Goal: Transaction & Acquisition: Purchase product/service

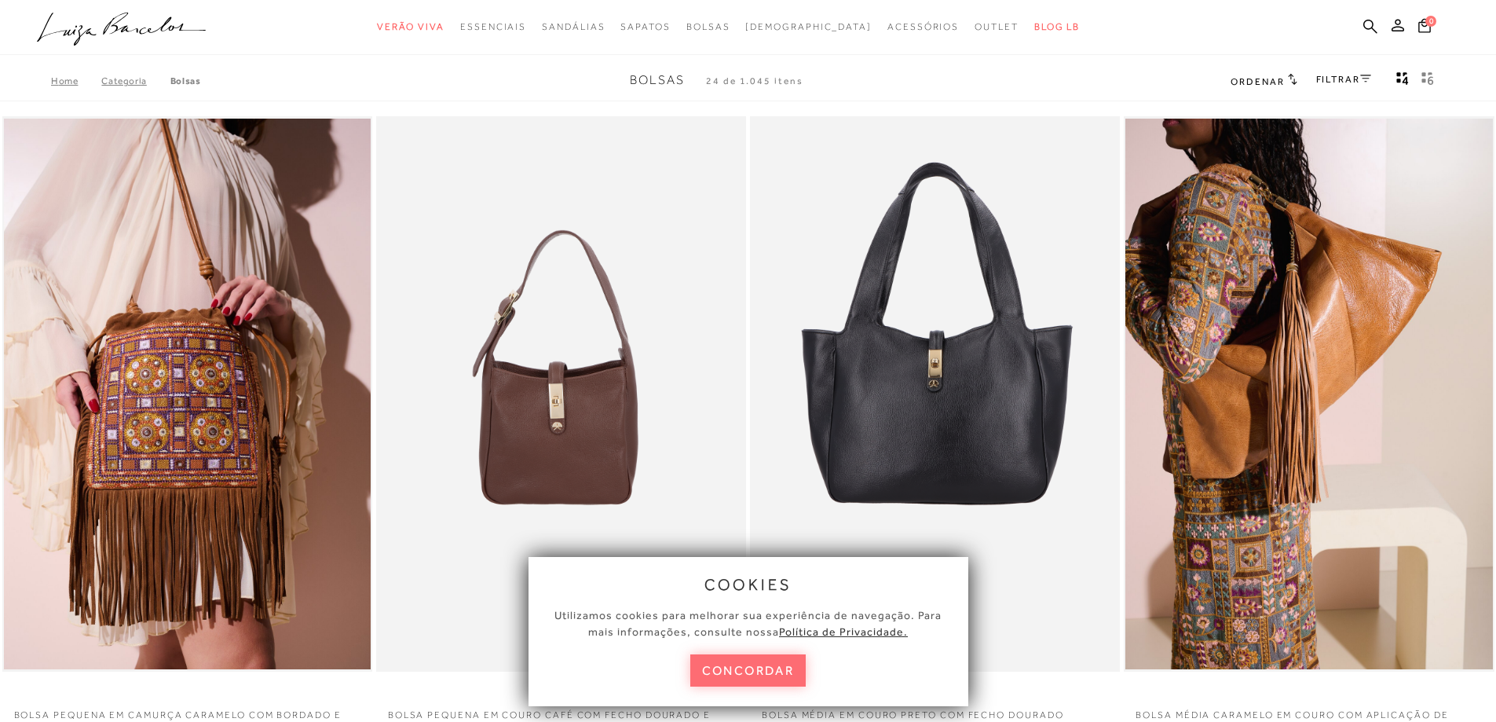
click at [771, 665] on button "concordar" at bounding box center [748, 670] width 116 height 32
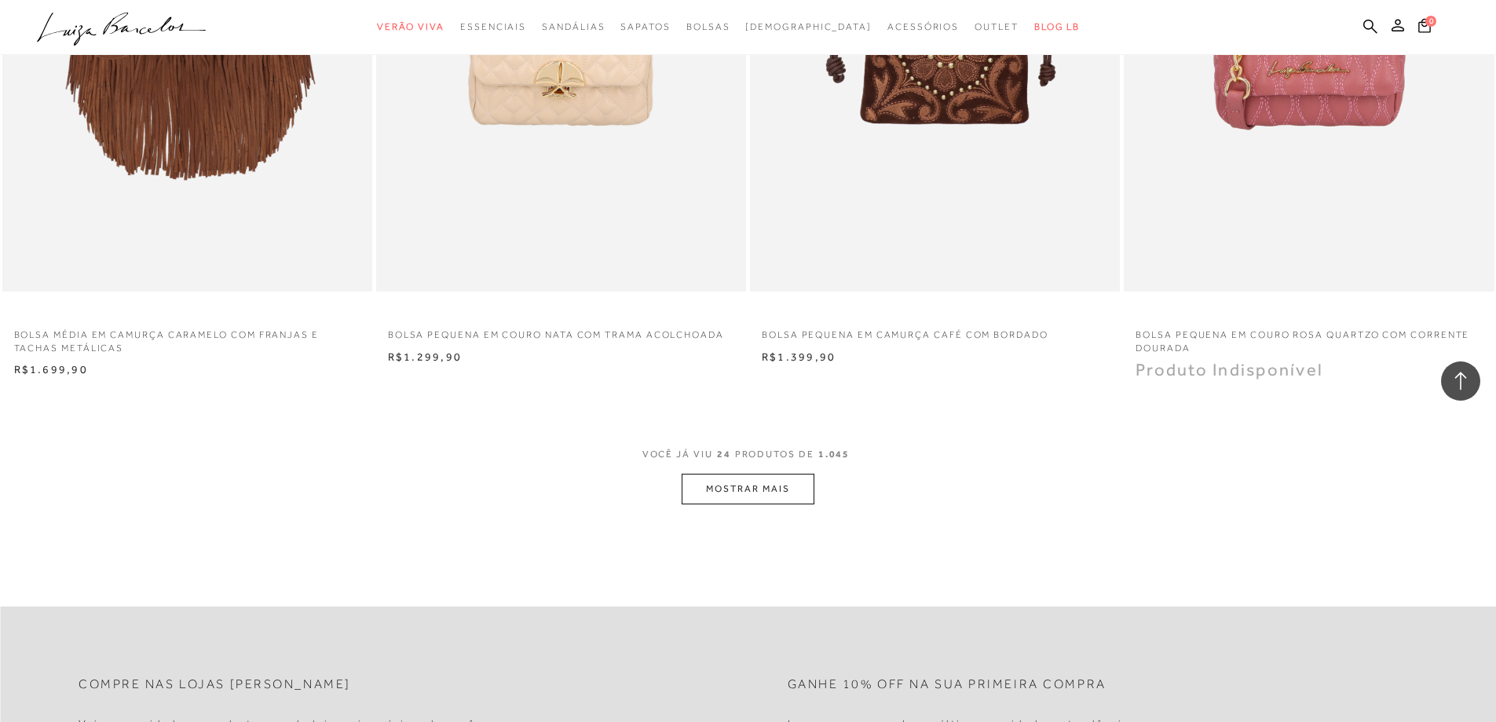
scroll to position [3848, 0]
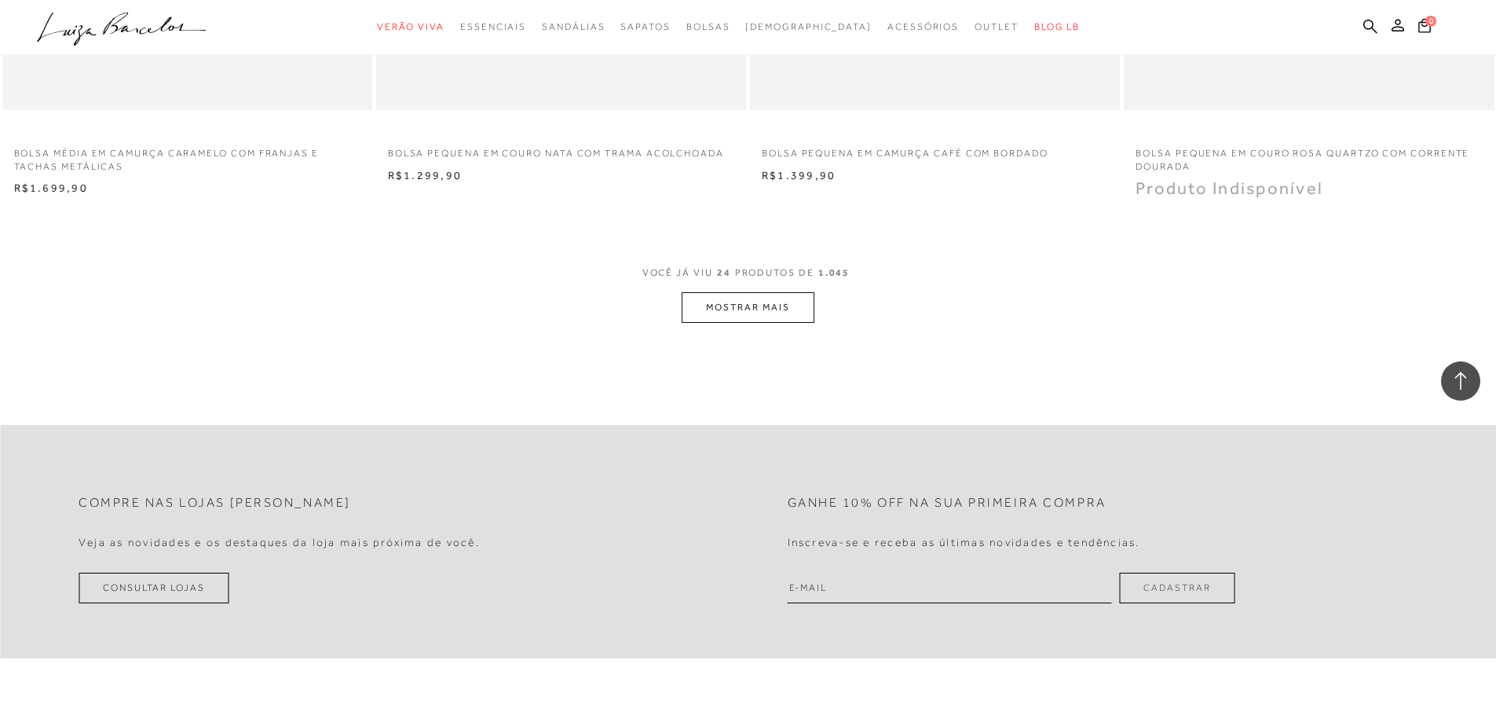
click at [743, 316] on button "MOSTRAR MAIS" at bounding box center [748, 307] width 132 height 31
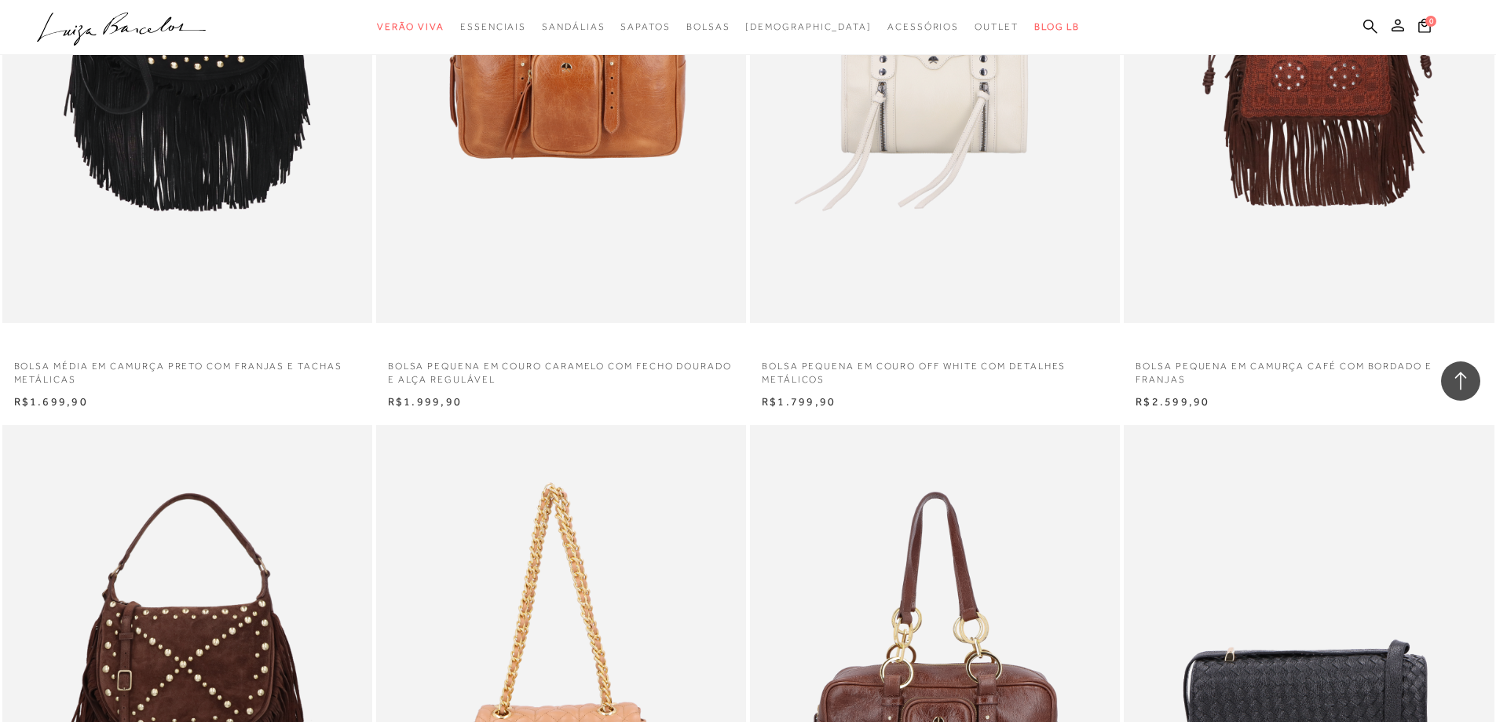
scroll to position [0, 0]
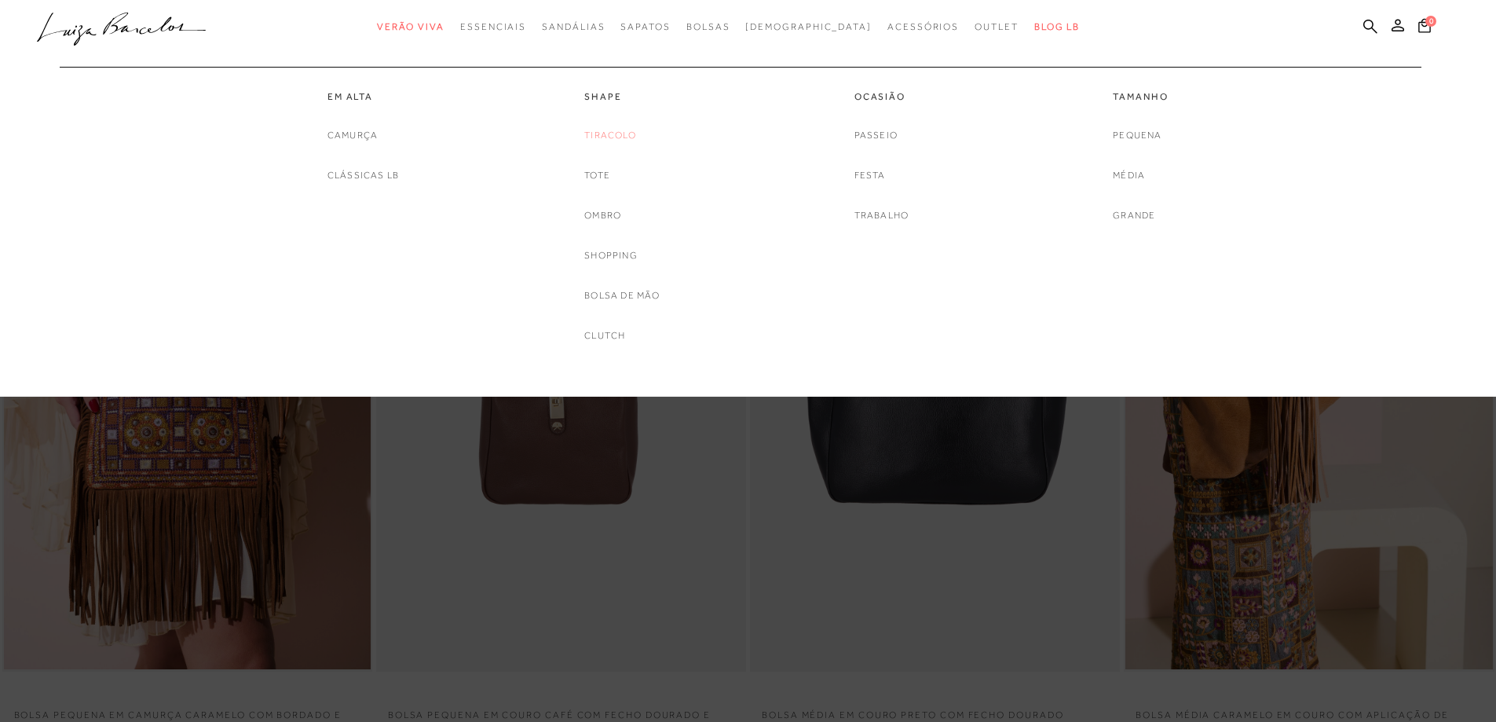
click at [614, 134] on link "Tiracolo" at bounding box center [610, 135] width 52 height 16
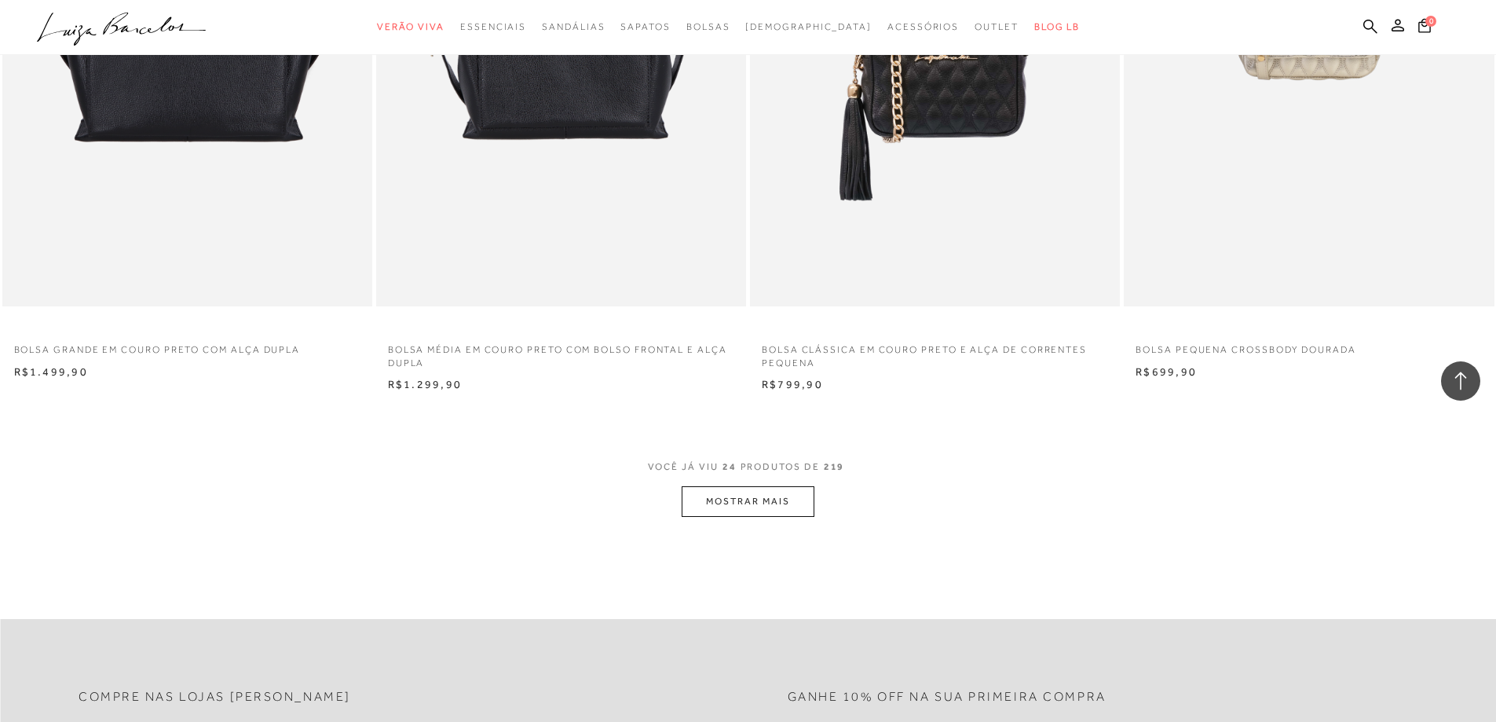
scroll to position [3613, 0]
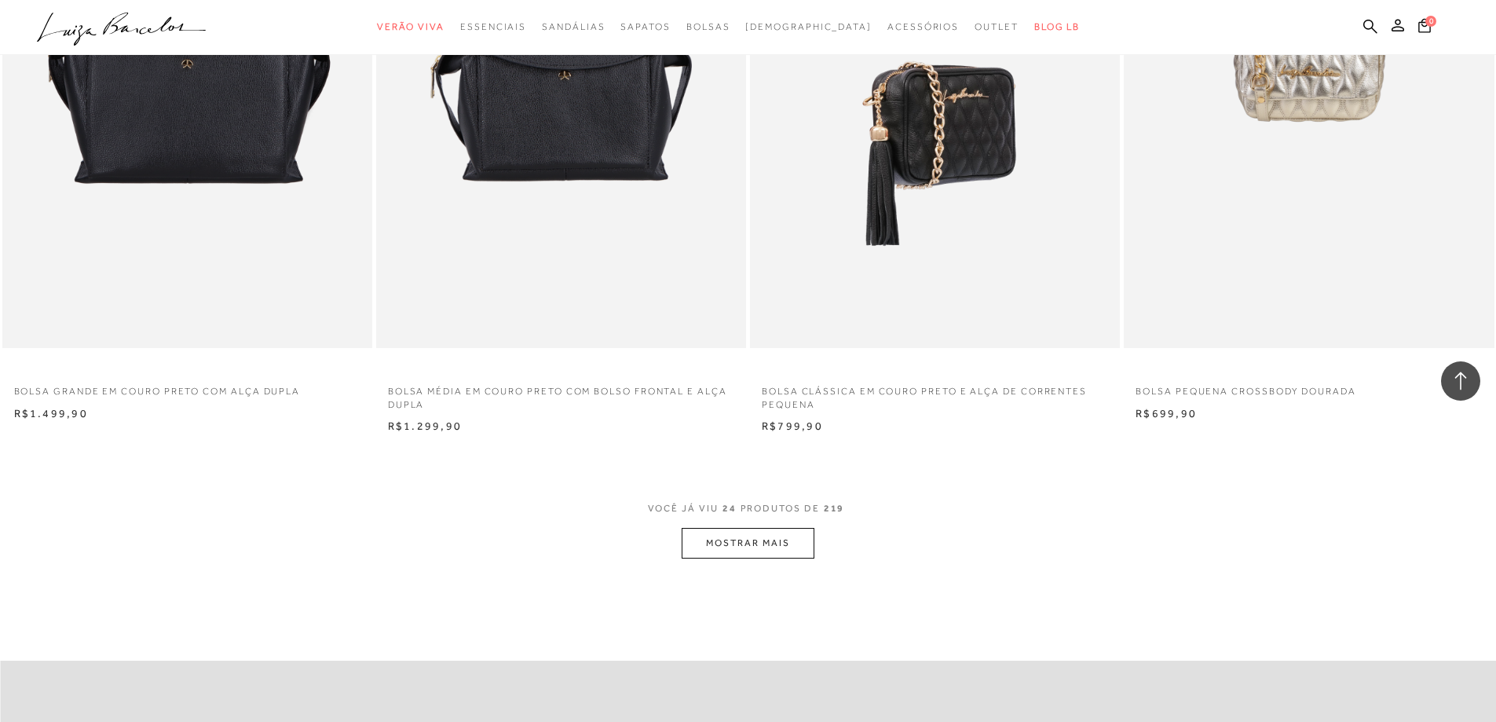
click at [919, 119] on img at bounding box center [936, 70] width 368 height 555
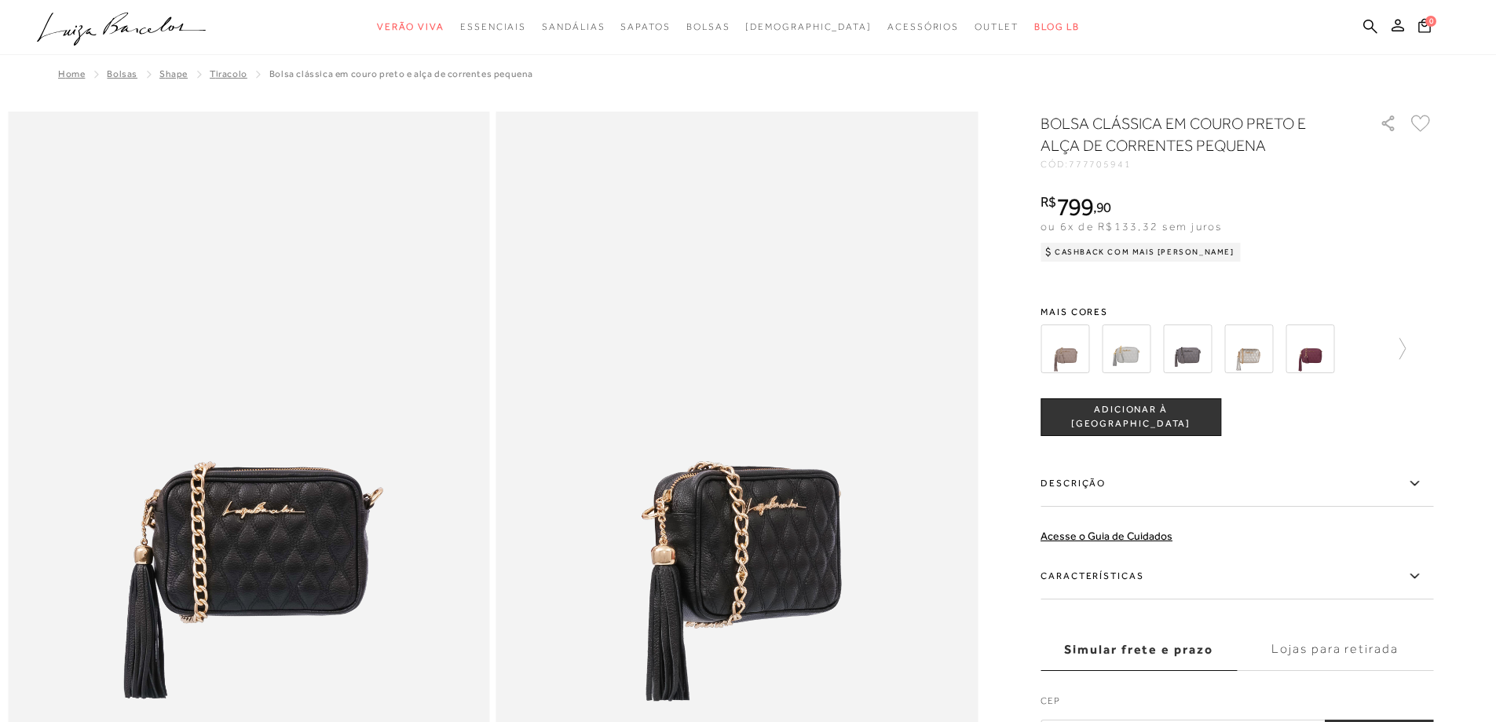
click at [1419, 575] on icon at bounding box center [1414, 576] width 19 height 20
click at [0, 0] on input "Características" at bounding box center [0, 0] width 0 height 0
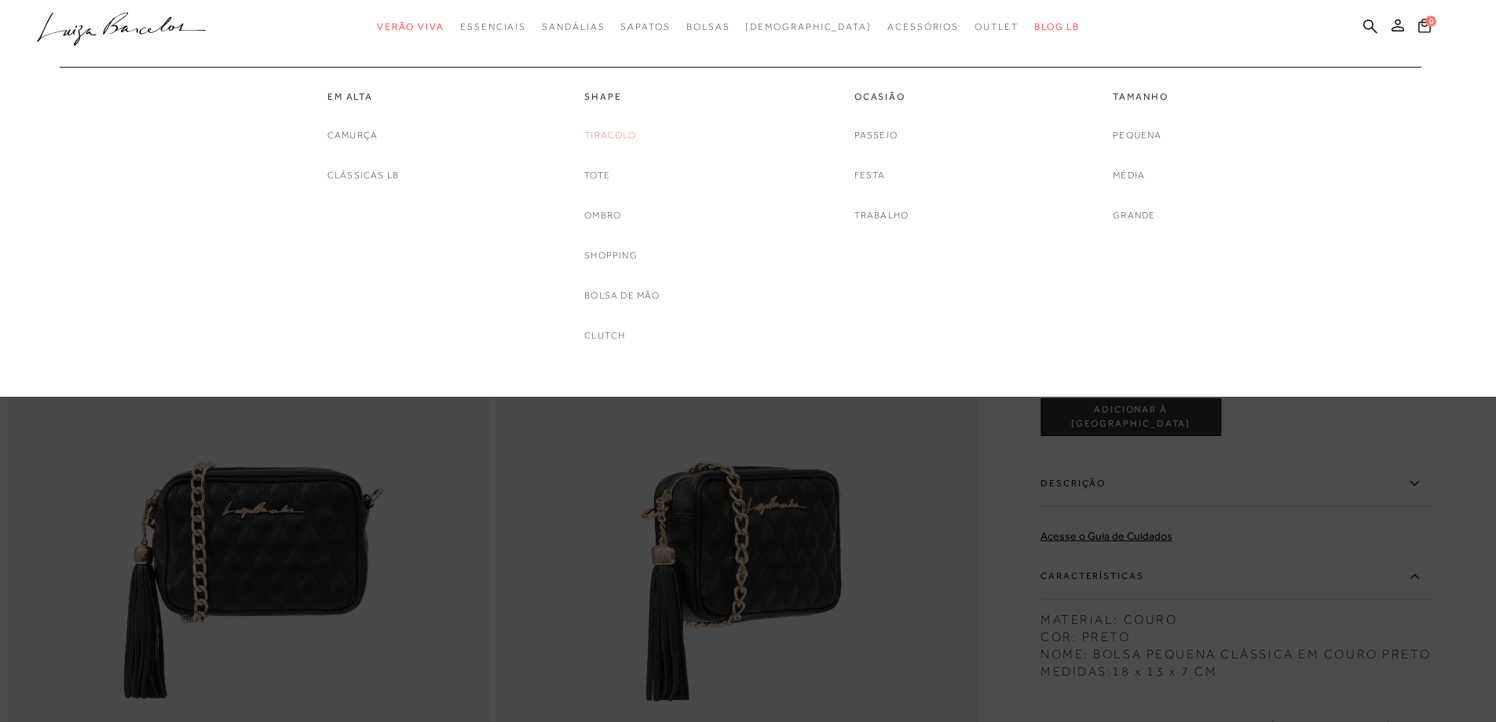
click at [608, 128] on link "Tiracolo" at bounding box center [610, 135] width 52 height 16
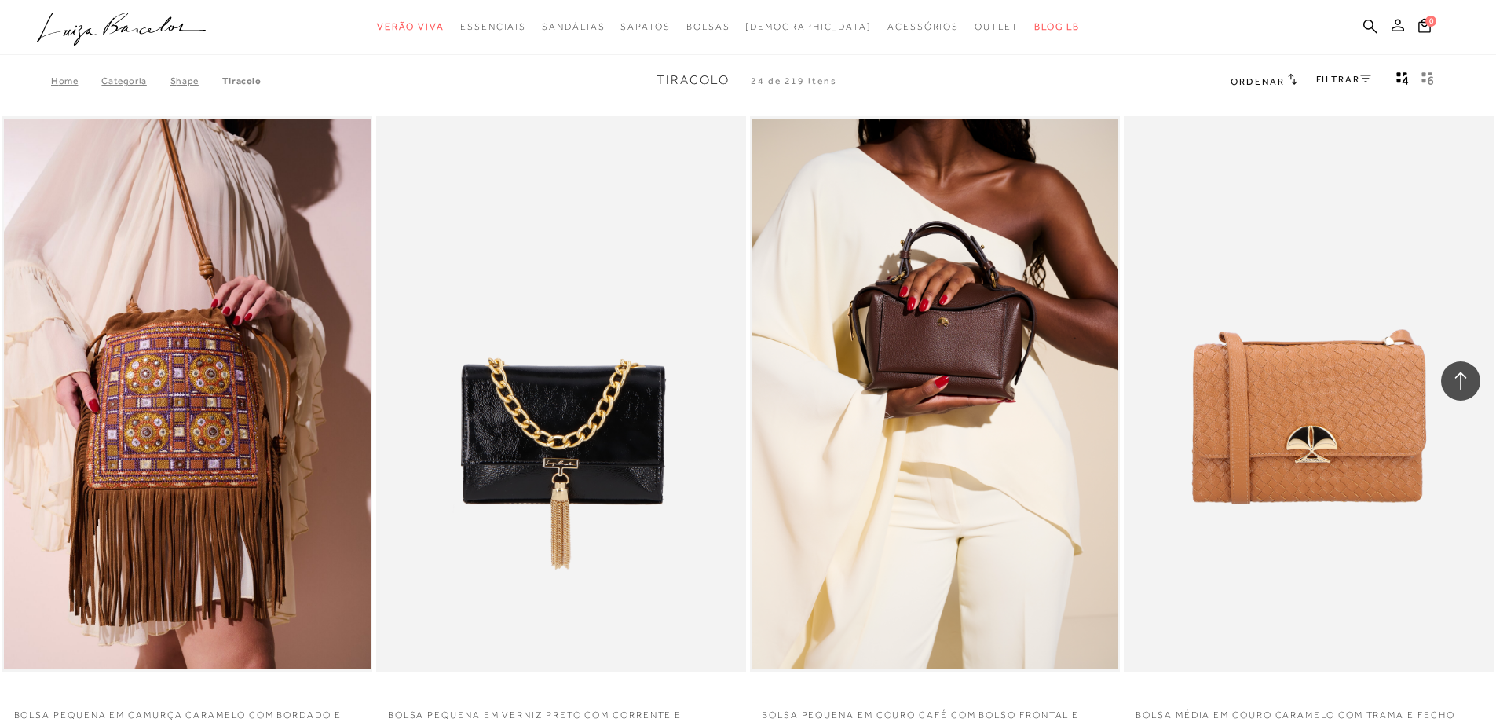
scroll to position [3513, 0]
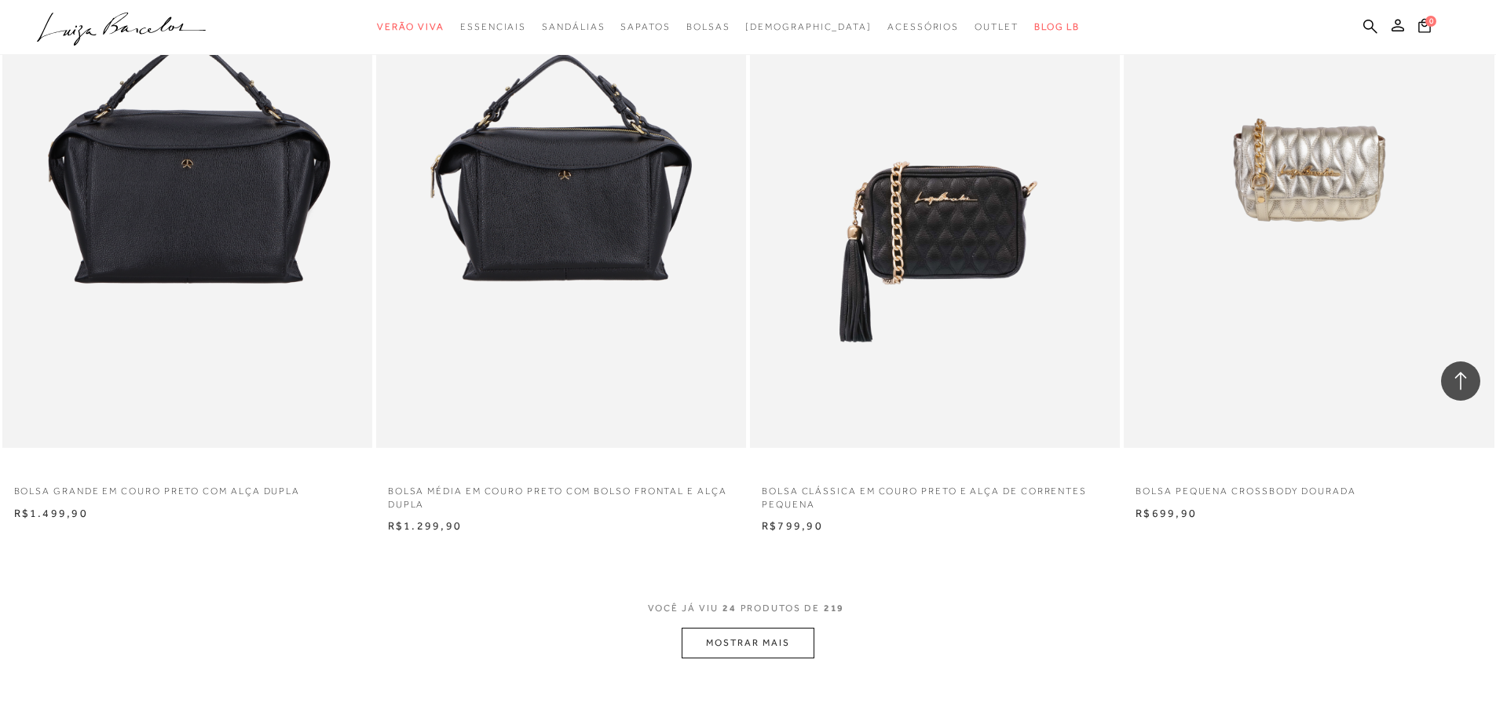
click at [741, 644] on button "MOSTRAR MAIS" at bounding box center [748, 643] width 132 height 31
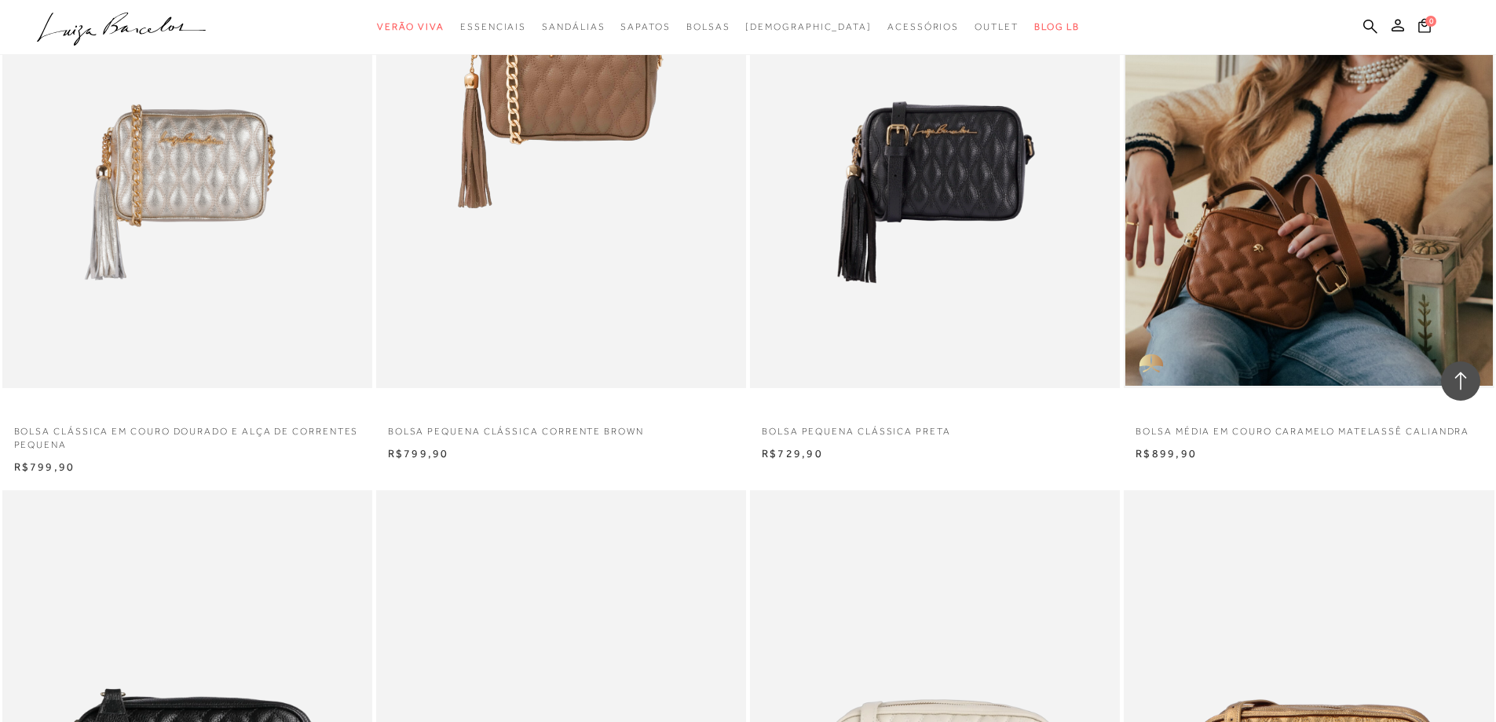
scroll to position [4141, 0]
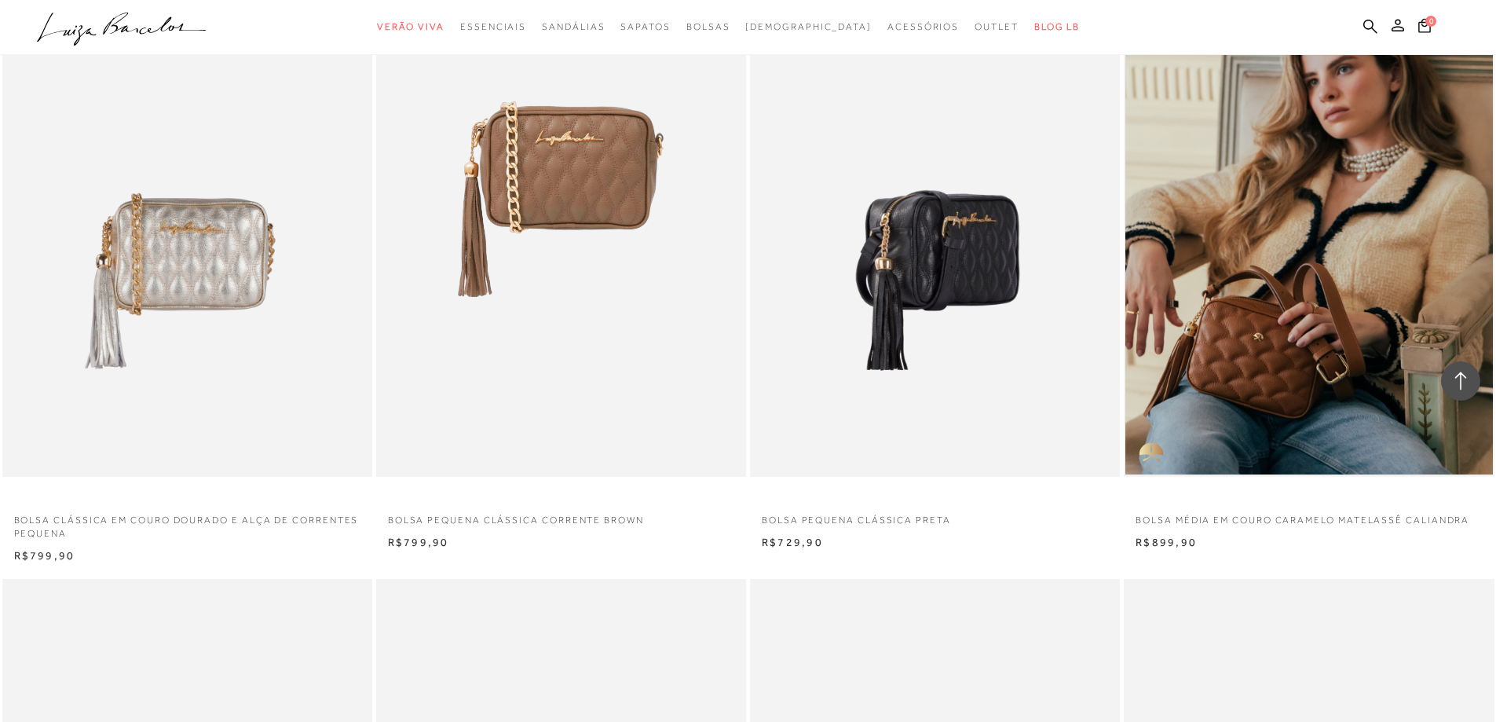
click at [928, 296] on img at bounding box center [936, 198] width 368 height 555
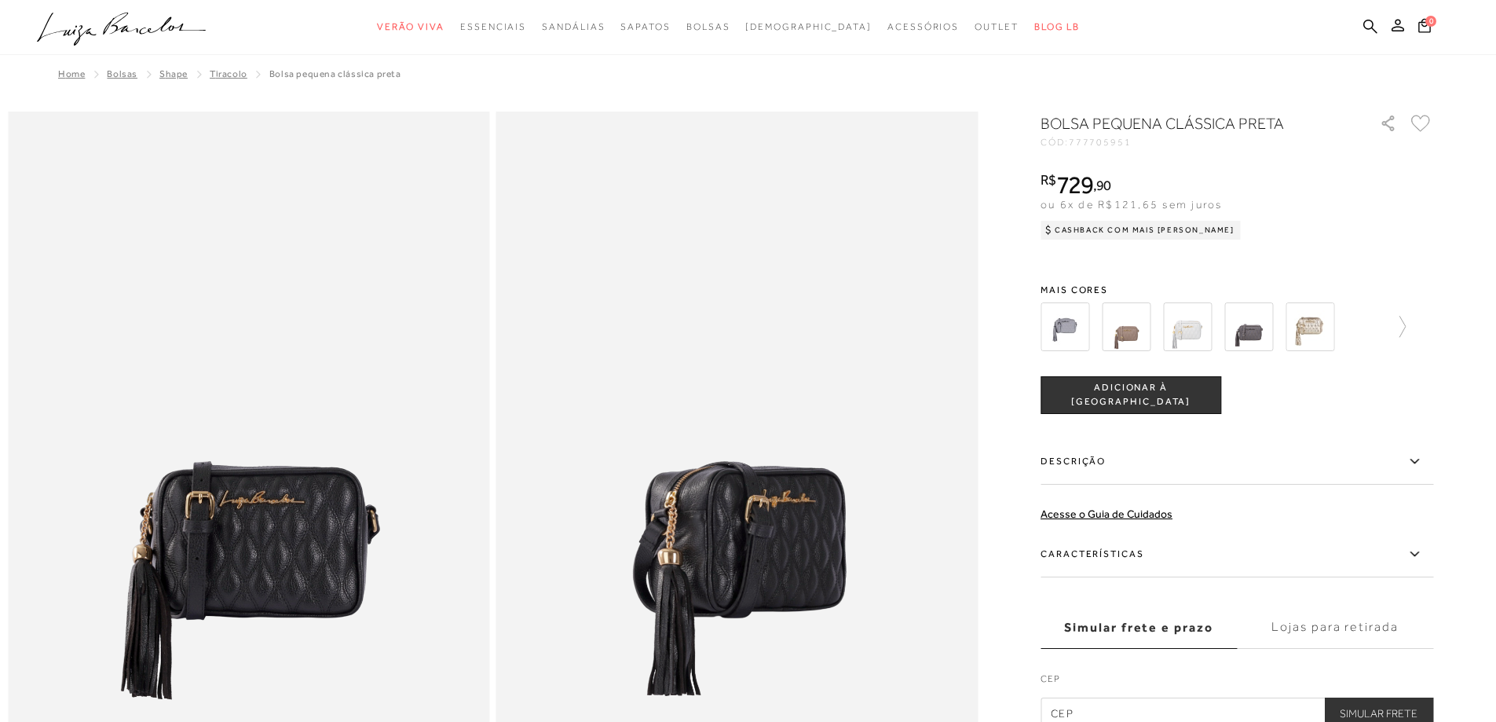
click at [1187, 562] on label "Características" at bounding box center [1237, 555] width 393 height 46
click at [0, 0] on input "Características" at bounding box center [0, 0] width 0 height 0
click at [265, 540] on img at bounding box center [249, 473] width 482 height 723
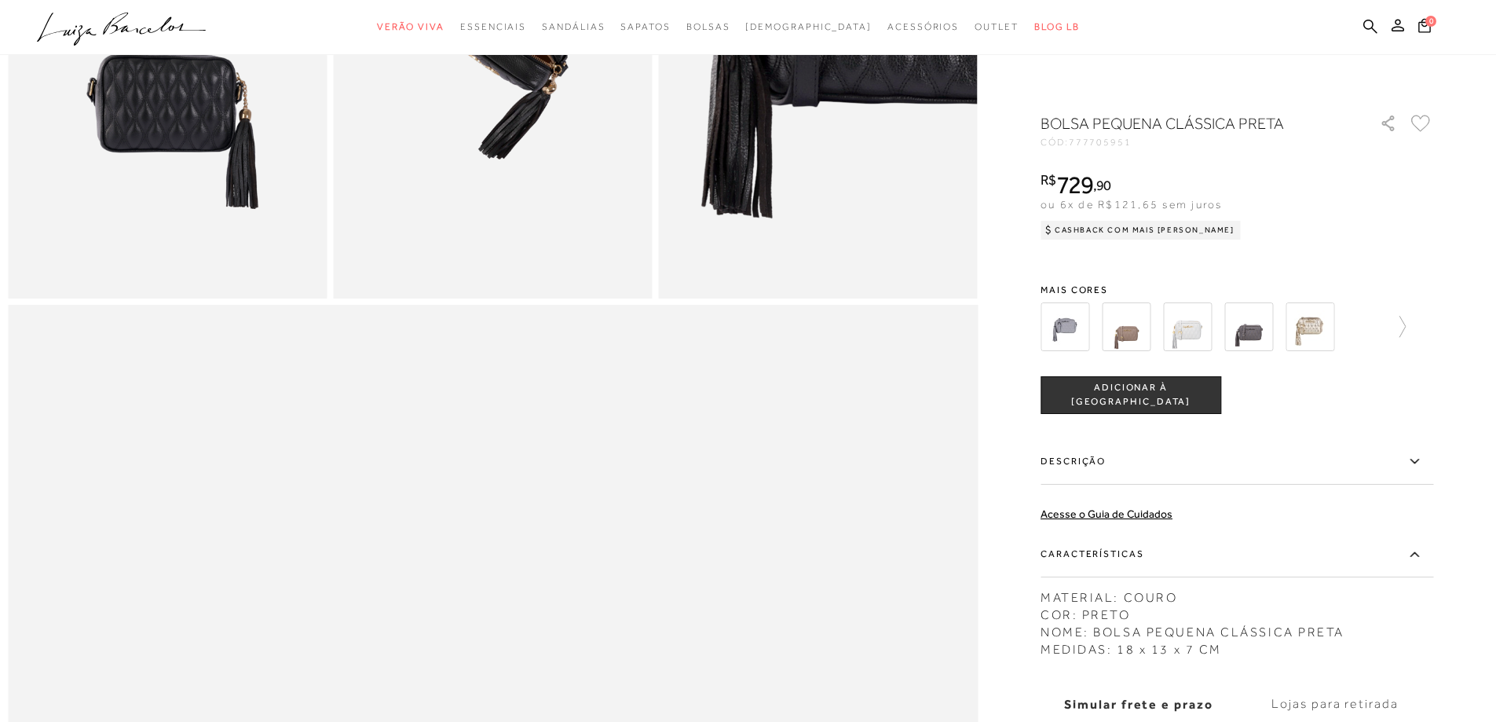
scroll to position [628, 0]
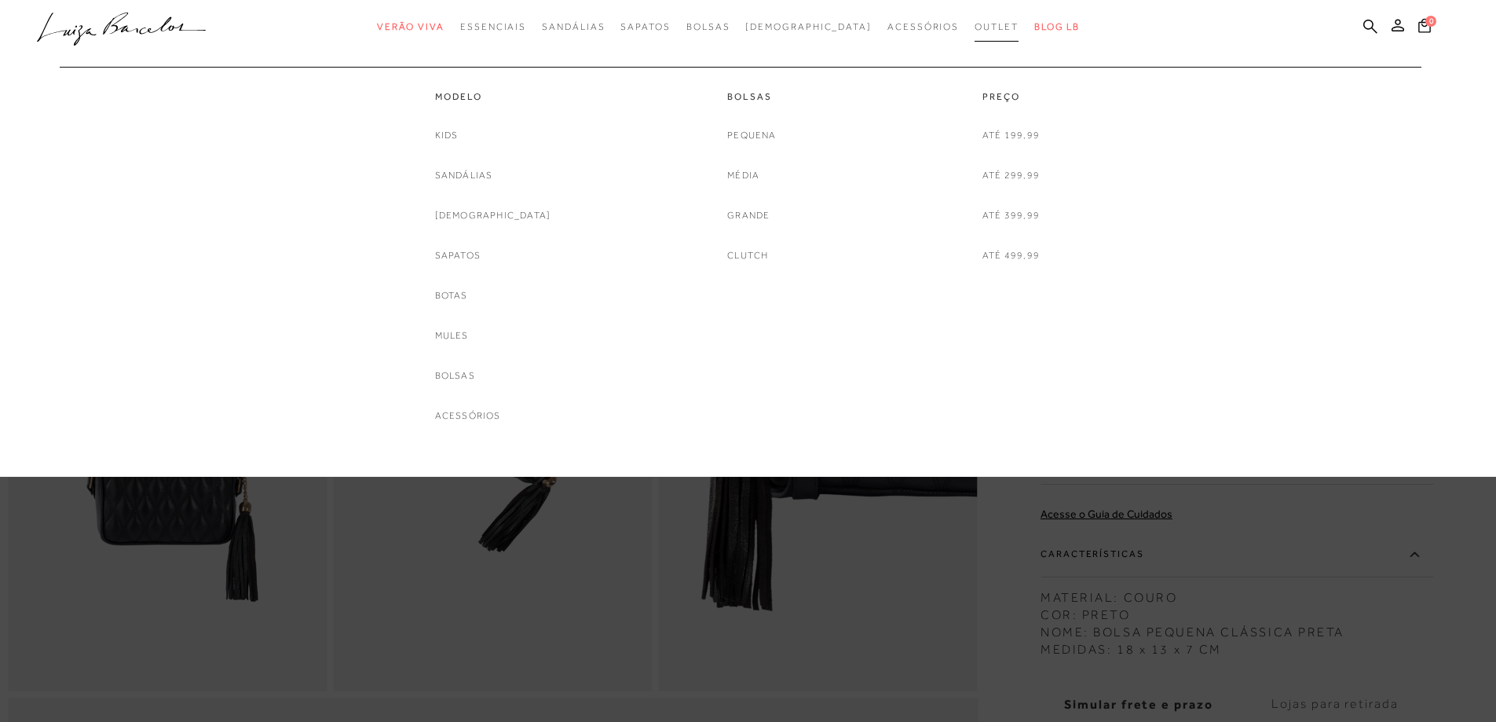
click at [975, 23] on span "Outlet" at bounding box center [997, 26] width 44 height 11
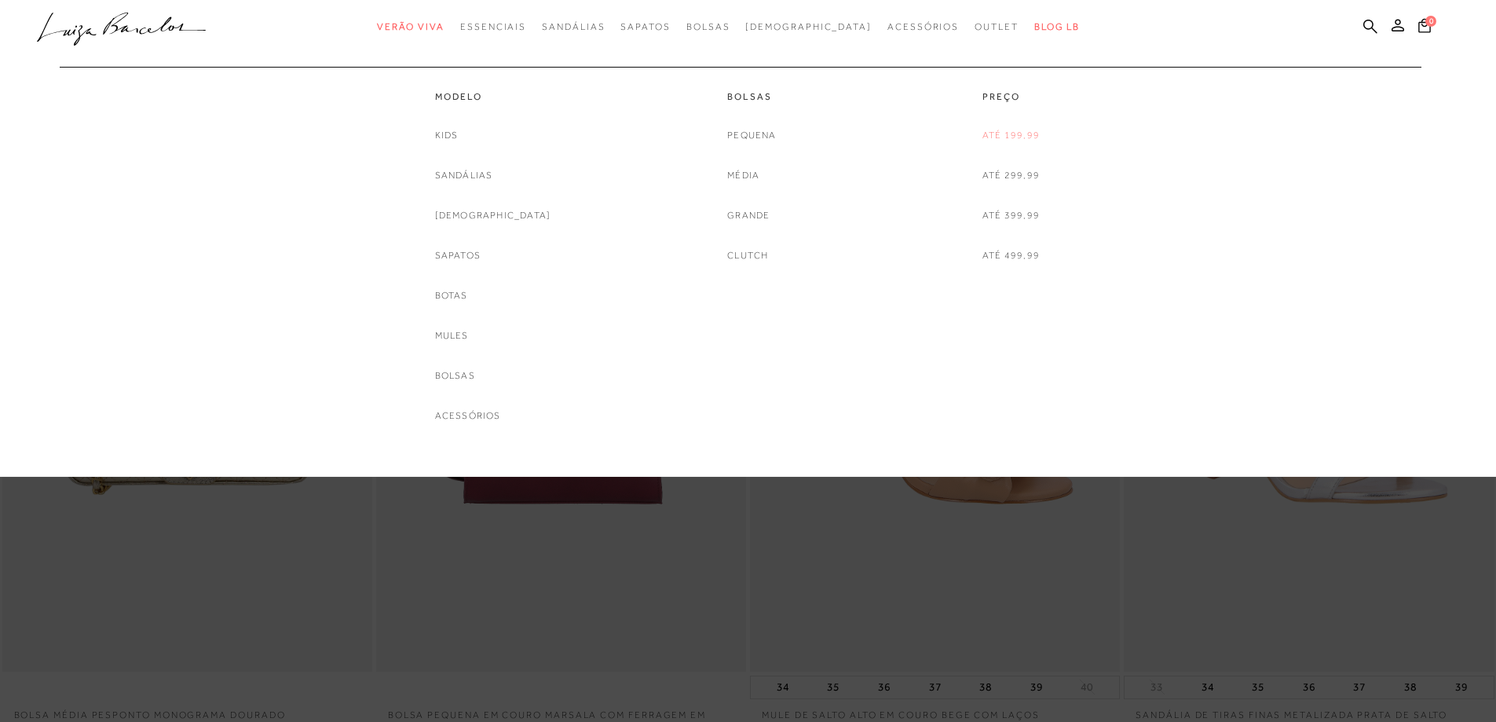
click at [992, 139] on link "Até 199,99" at bounding box center [1010, 135] width 57 height 16
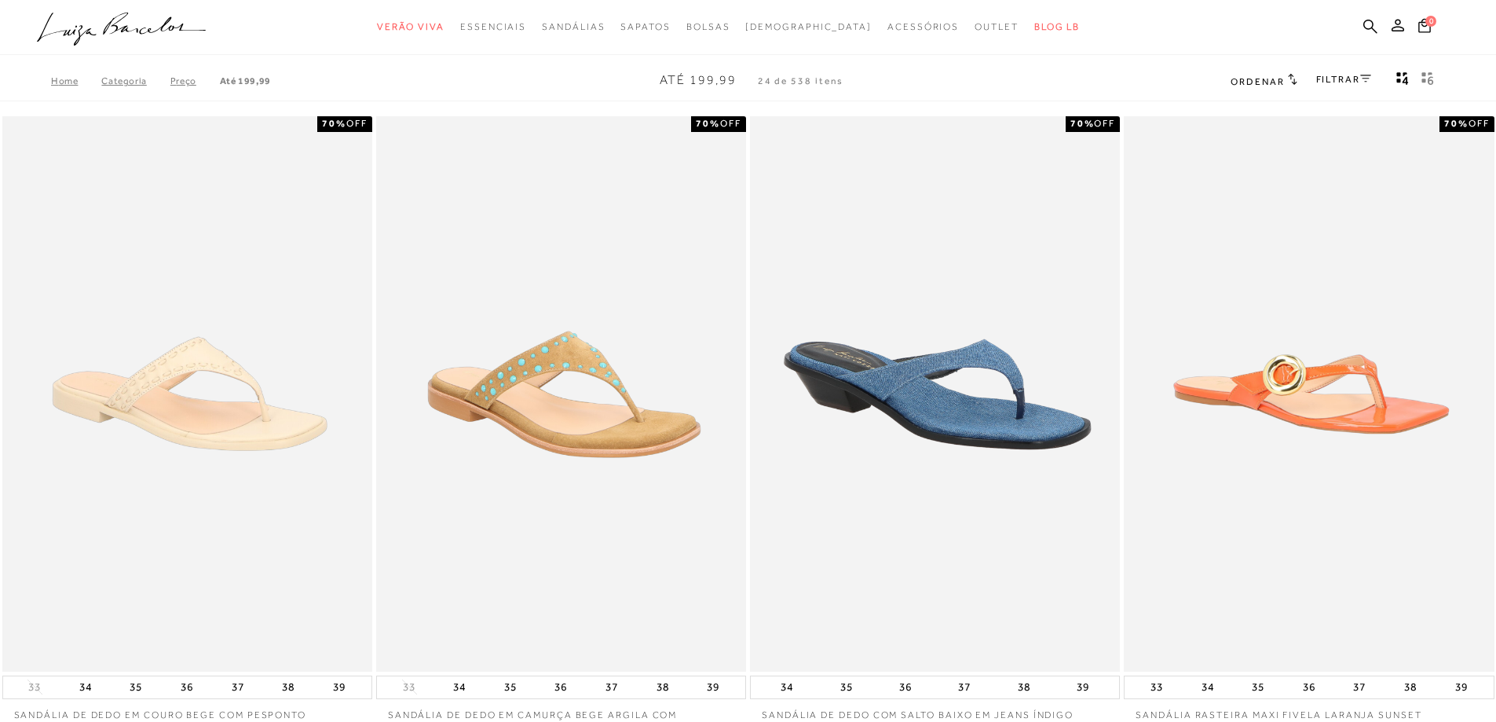
click at [109, 82] on link "Categoria" at bounding box center [135, 80] width 68 height 11
click at [1361, 82] on icon at bounding box center [1365, 79] width 11 height 8
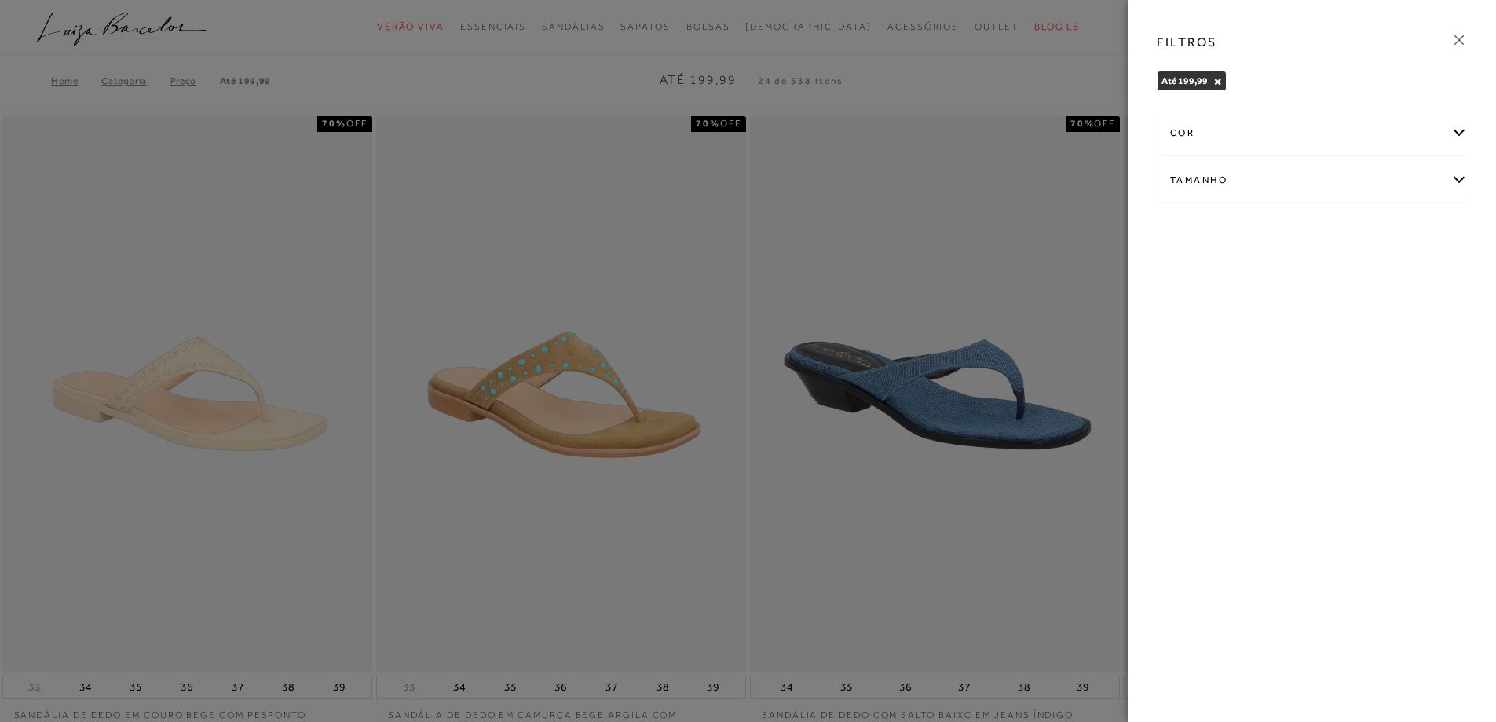
click at [1231, 179] on div "Tamanho" at bounding box center [1312, 180] width 309 height 42
click at [1225, 401] on span "UN" at bounding box center [1224, 397] width 26 height 12
click at [1223, 401] on input "UN" at bounding box center [1215, 400] width 16 height 16
checkbox input "true"
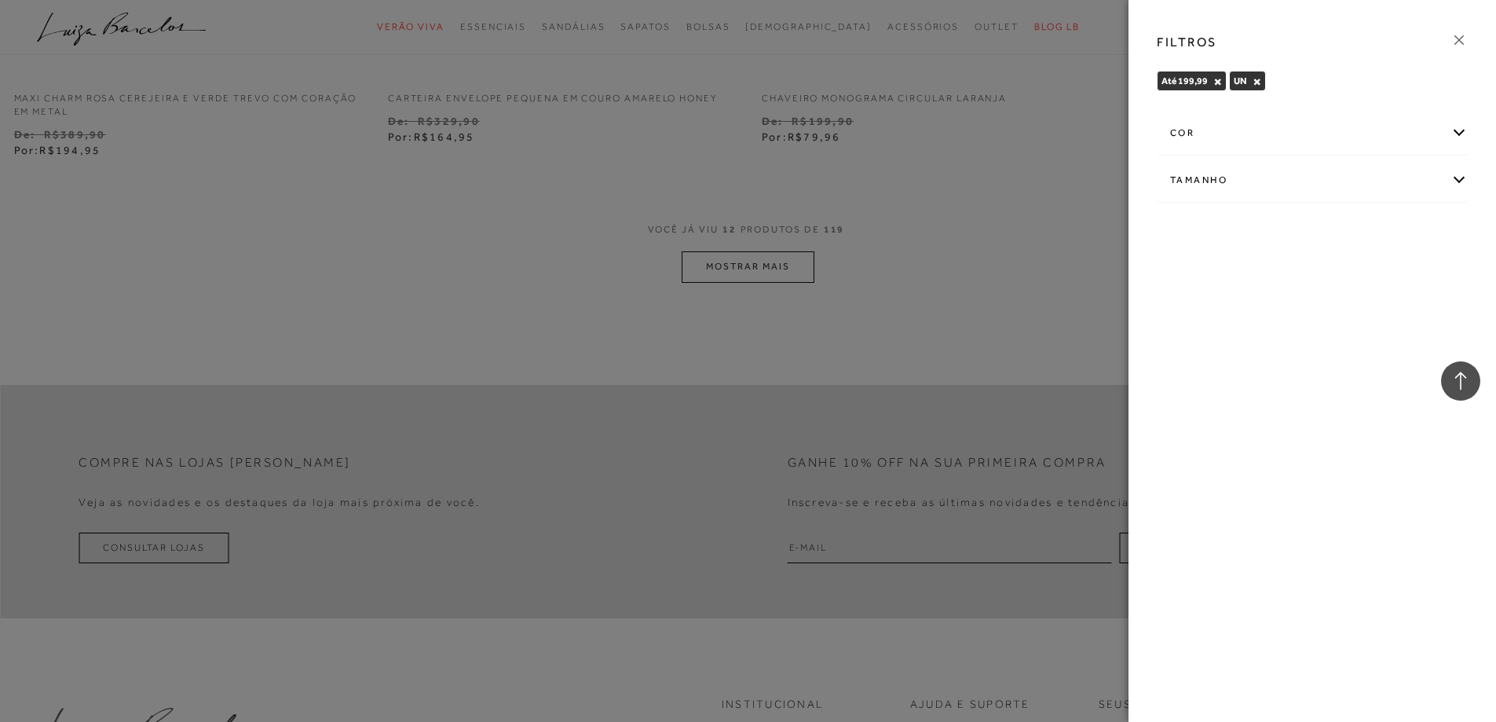
scroll to position [1963, 0]
click at [1311, 415] on div "FILTROS Até 199,99 × UN × Limpar todos os refinamentos cor AMARELO ANIMAL PRINT" at bounding box center [1313, 361] width 368 height 722
click at [1461, 37] on icon at bounding box center [1459, 39] width 17 height 17
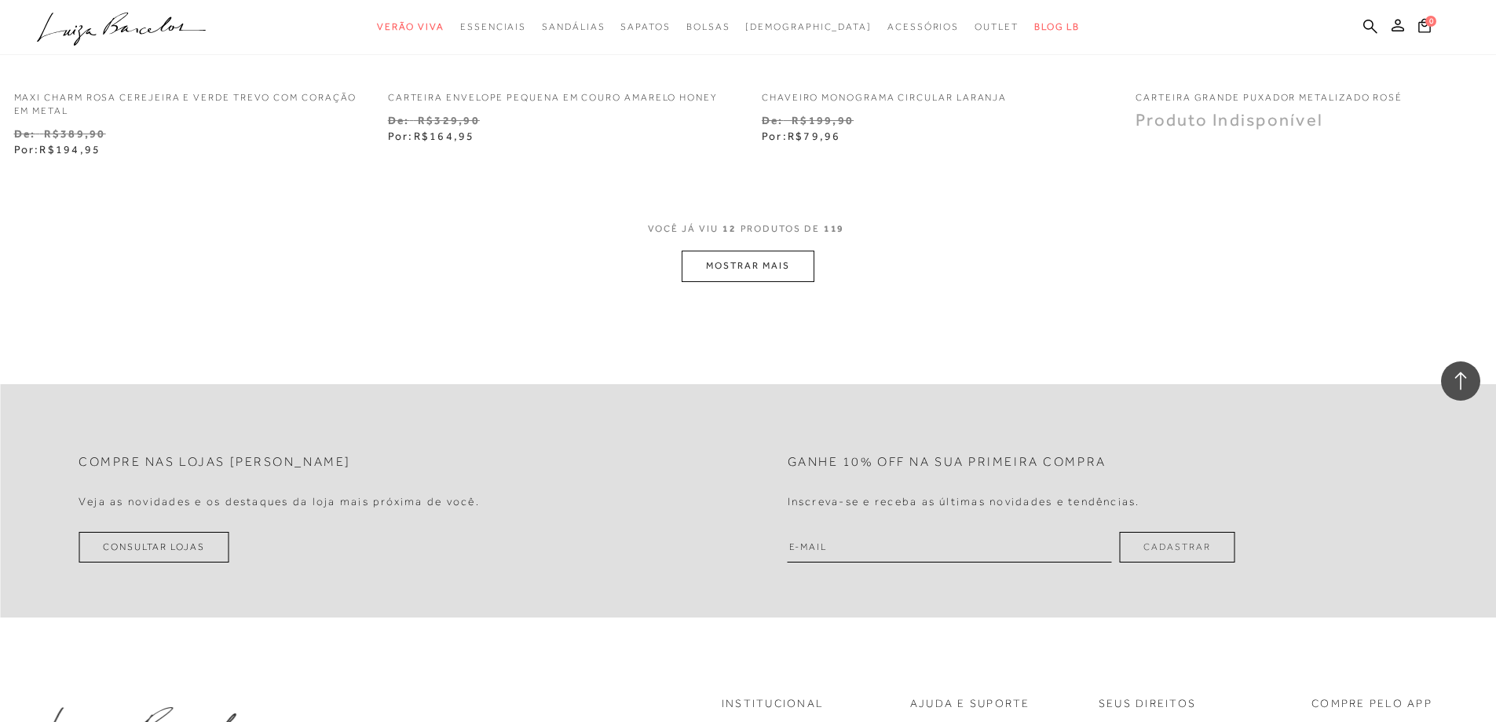
click at [786, 263] on button "MOSTRAR MAIS" at bounding box center [748, 266] width 132 height 31
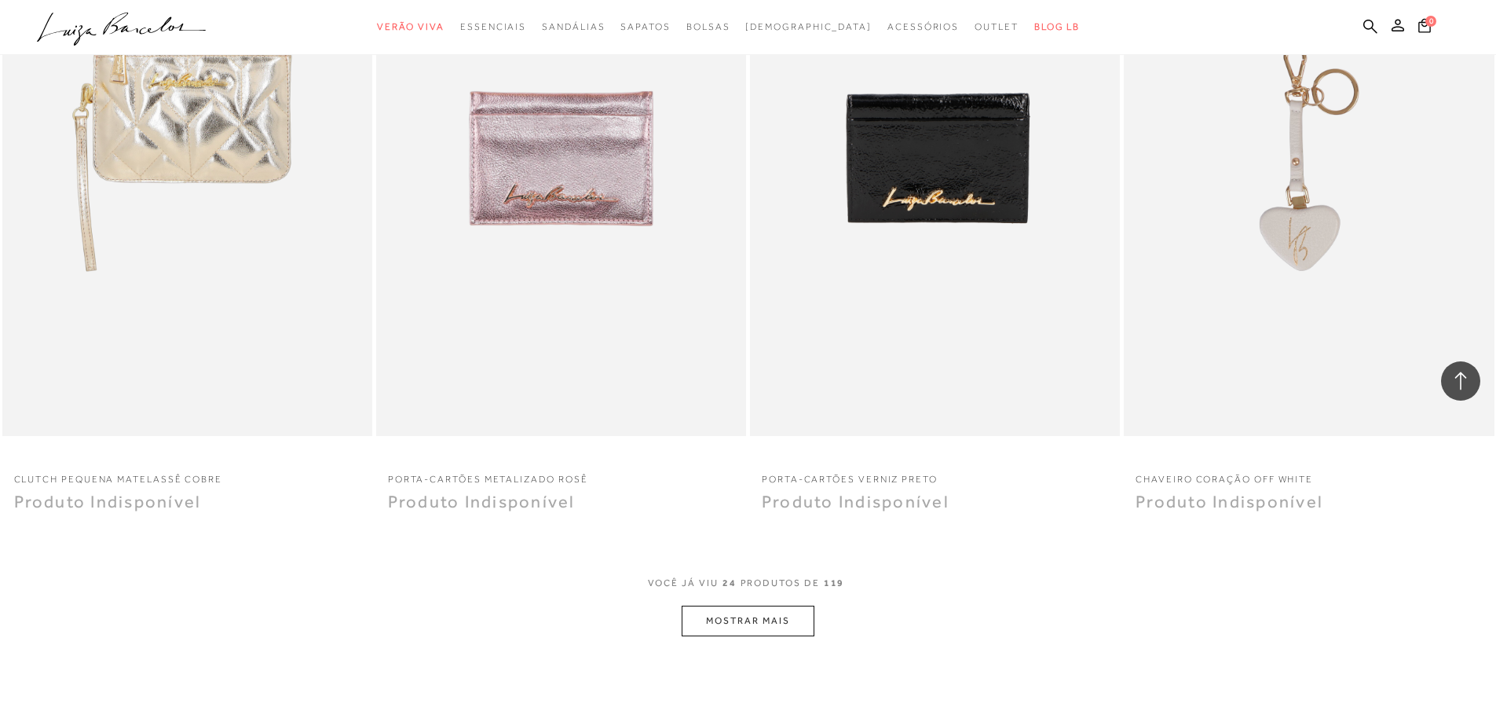
scroll to position [3691, 0]
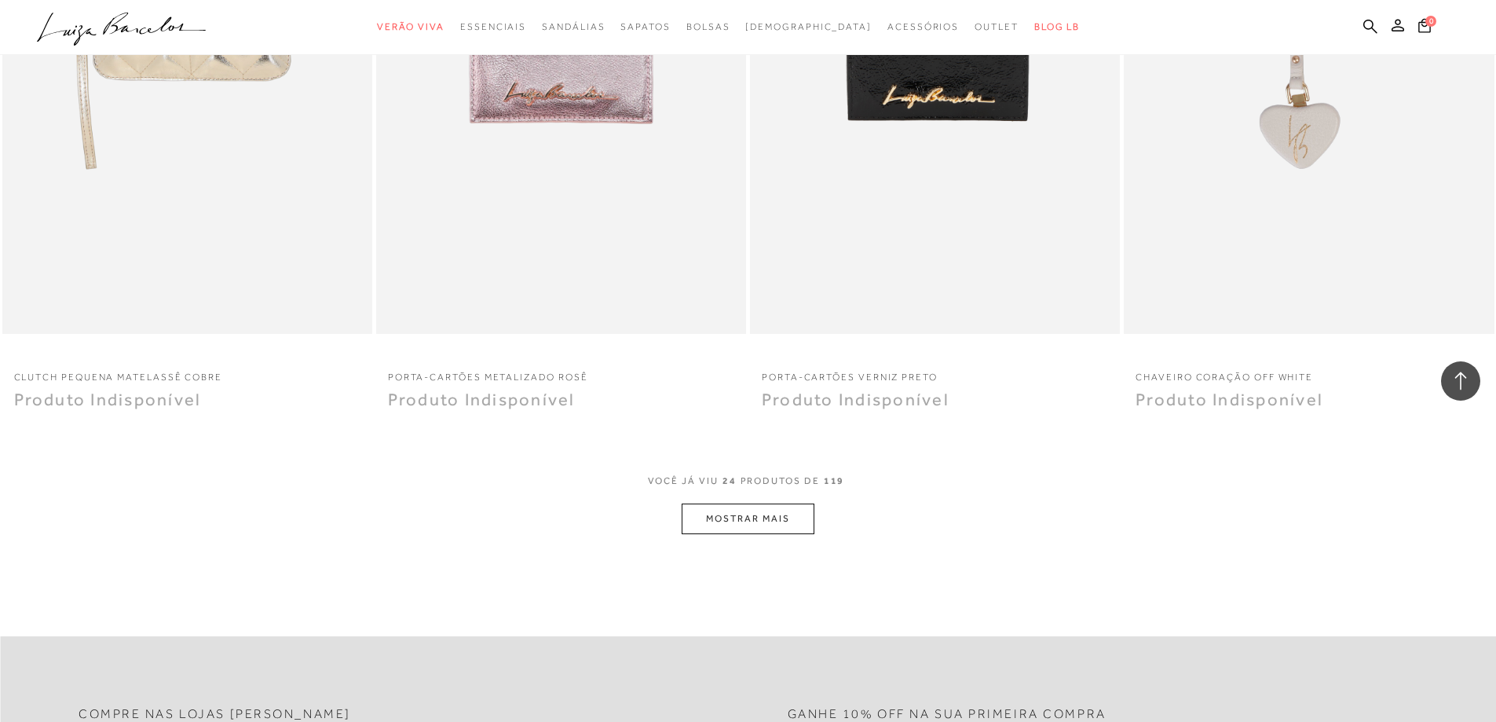
click at [747, 509] on button "MOSTRAR MAIS" at bounding box center [748, 518] width 132 height 31
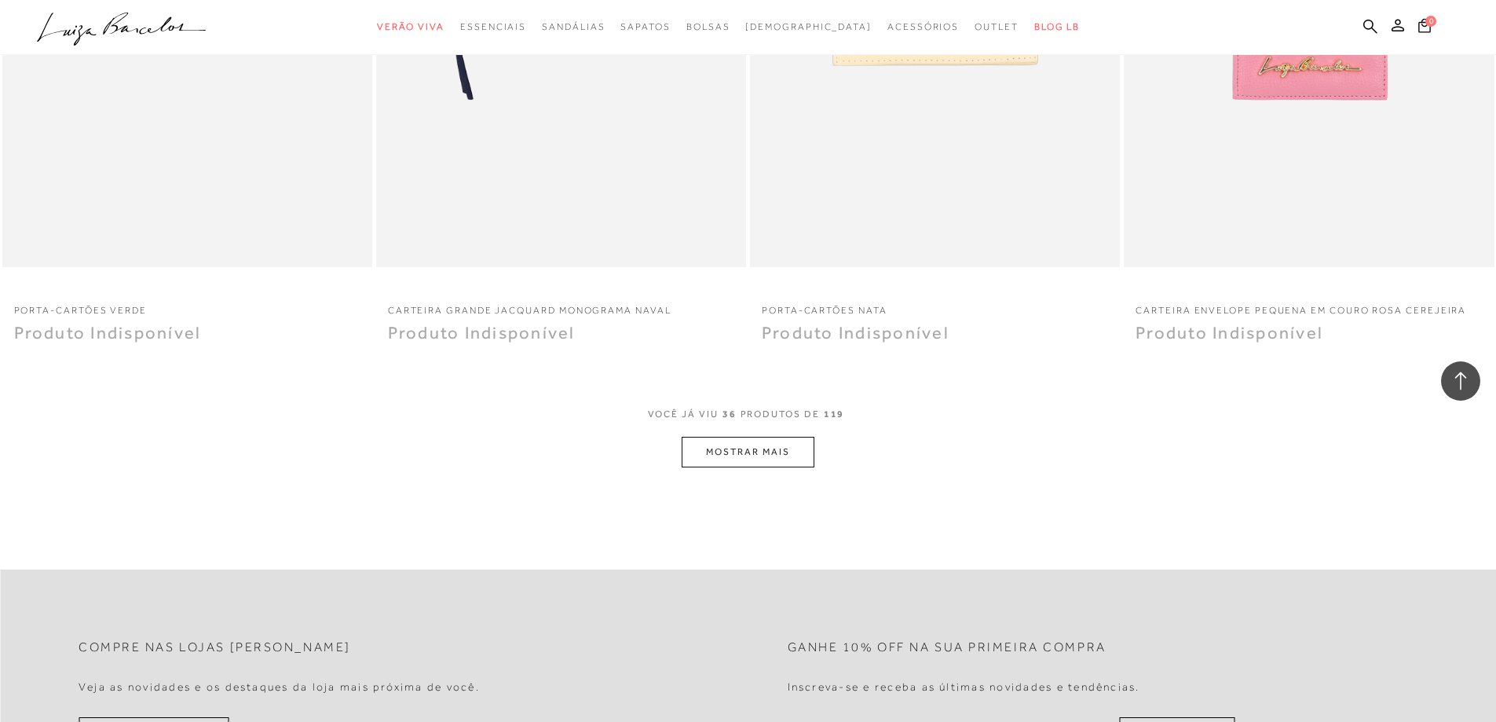
scroll to position [5890, 0]
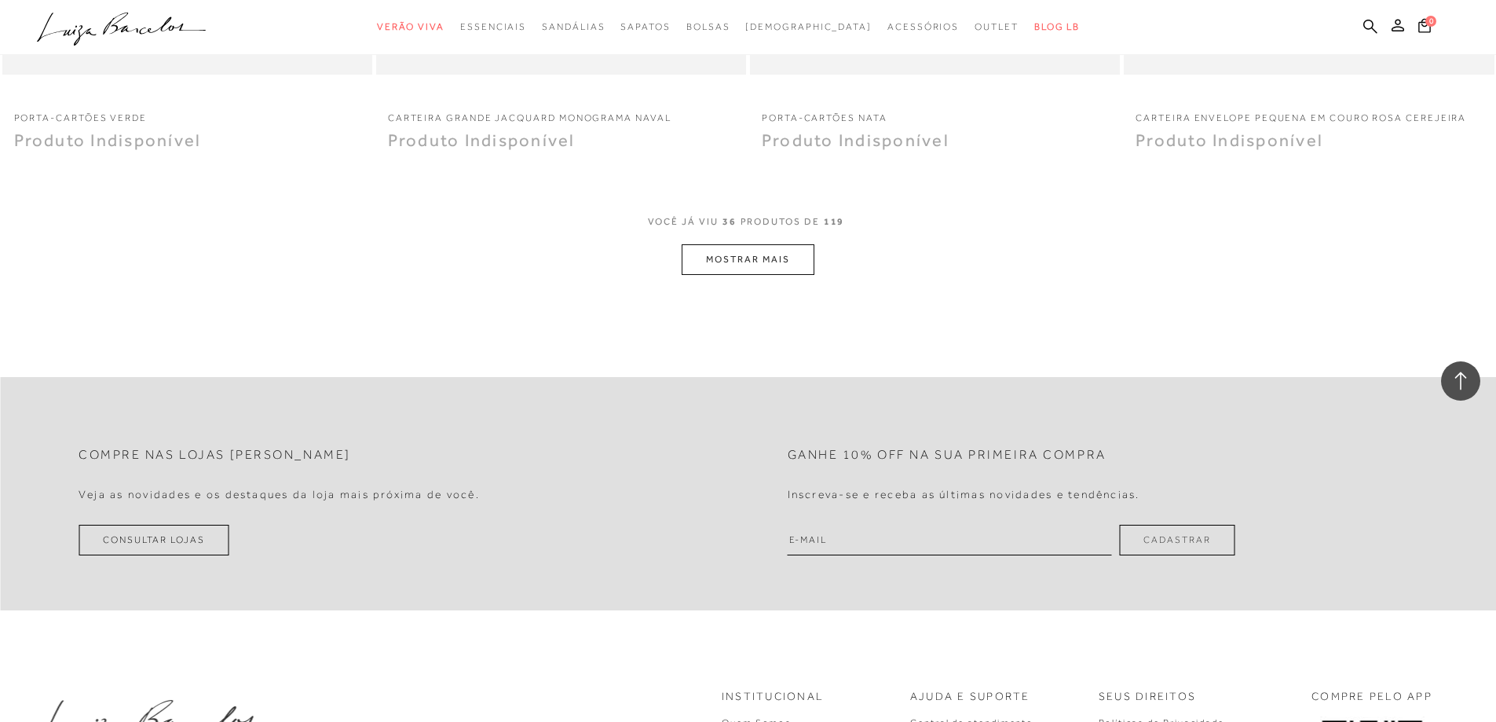
click at [745, 263] on button "MOSTRAR MAIS" at bounding box center [748, 259] width 132 height 31
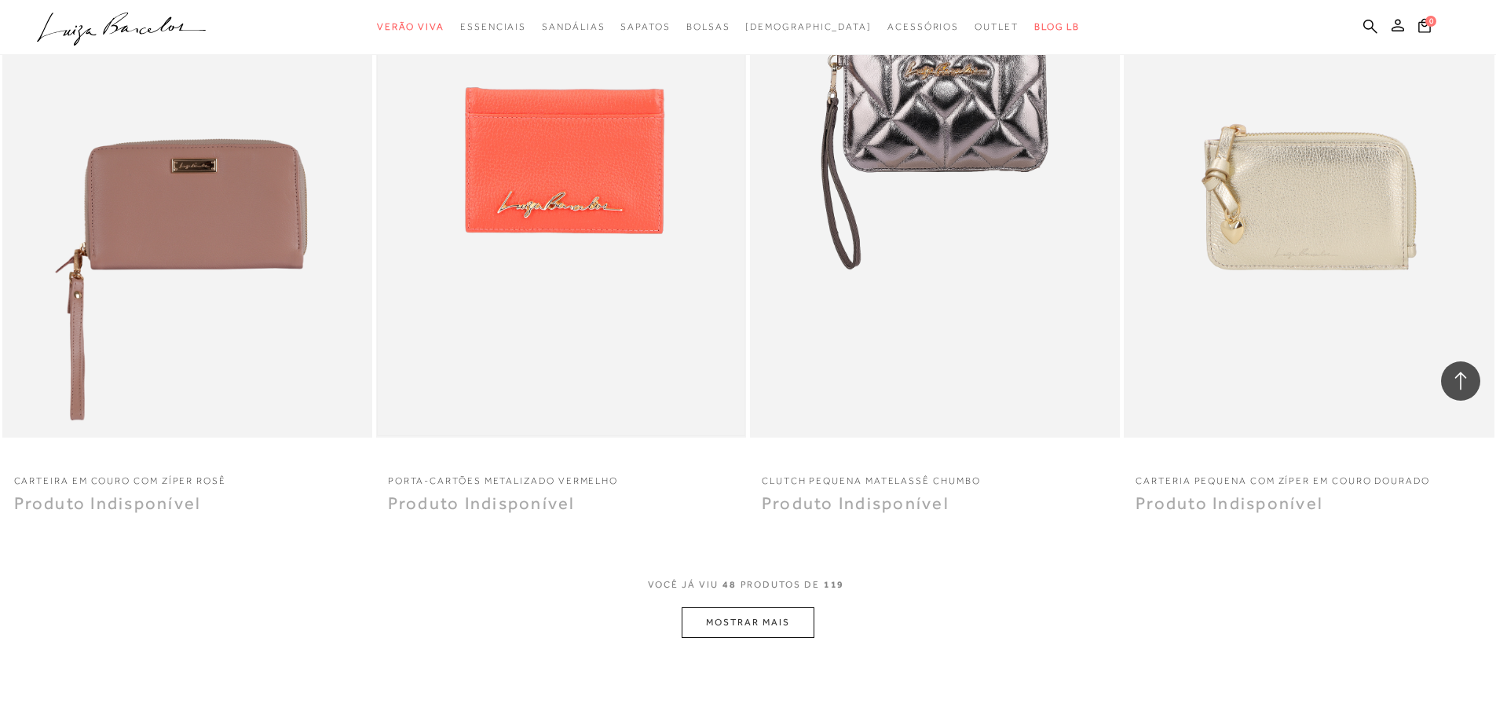
scroll to position [7618, 0]
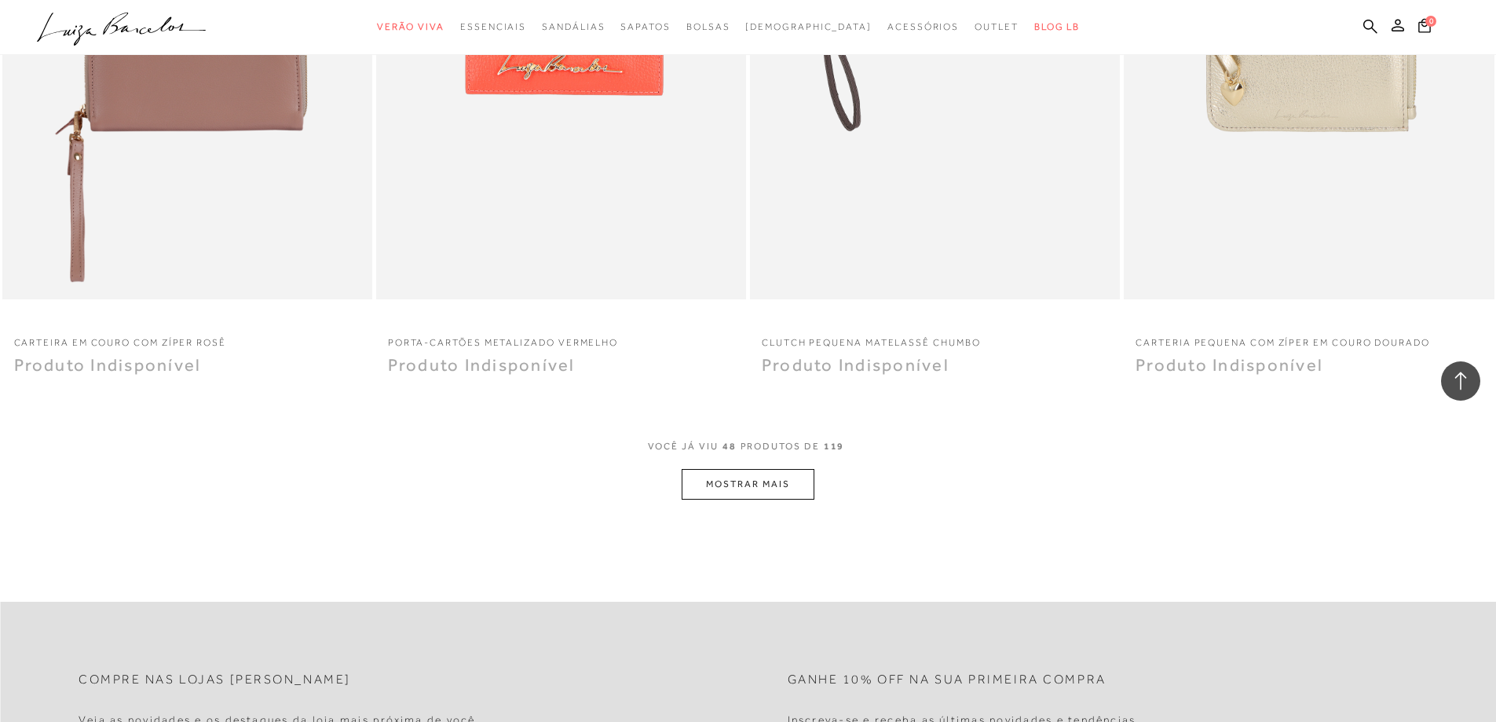
click at [756, 482] on button "MOSTRAR MAIS" at bounding box center [748, 484] width 132 height 31
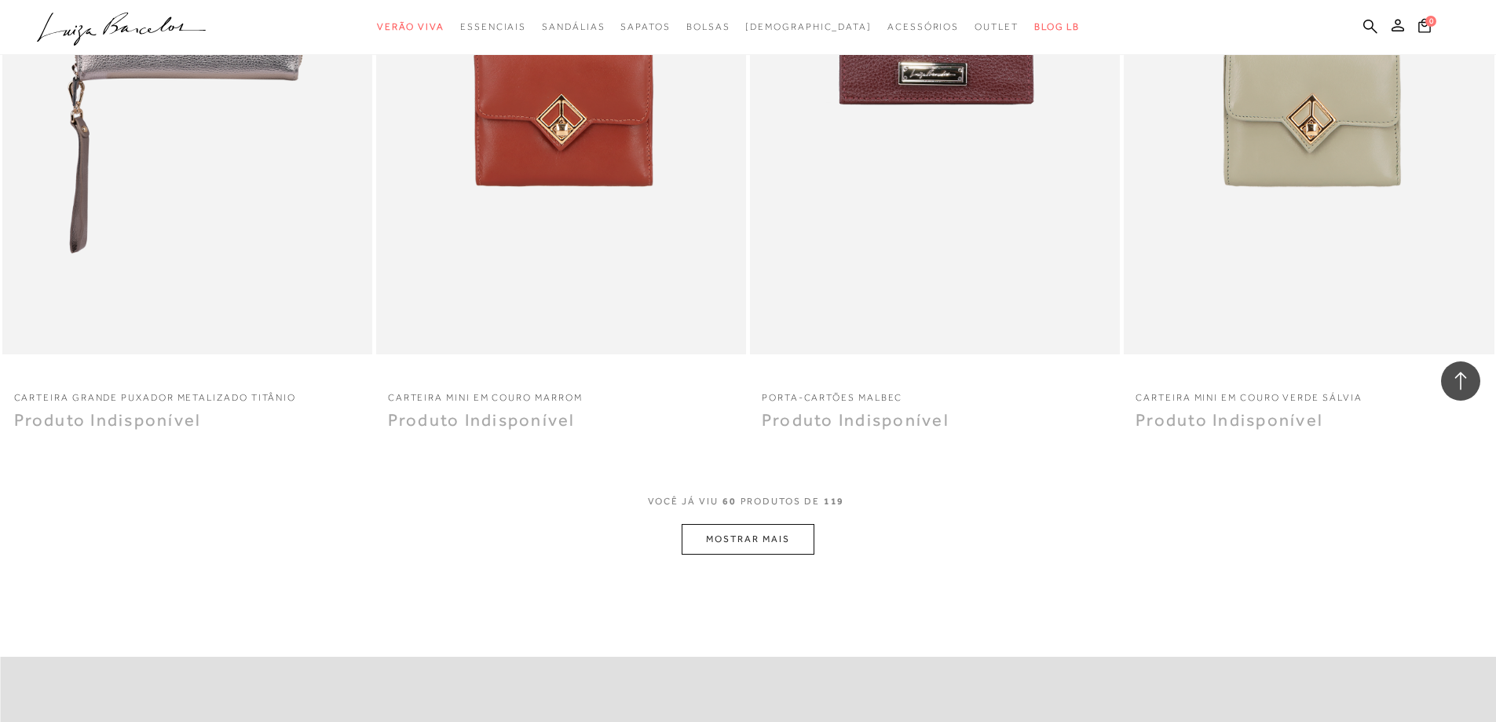
scroll to position [9738, 0]
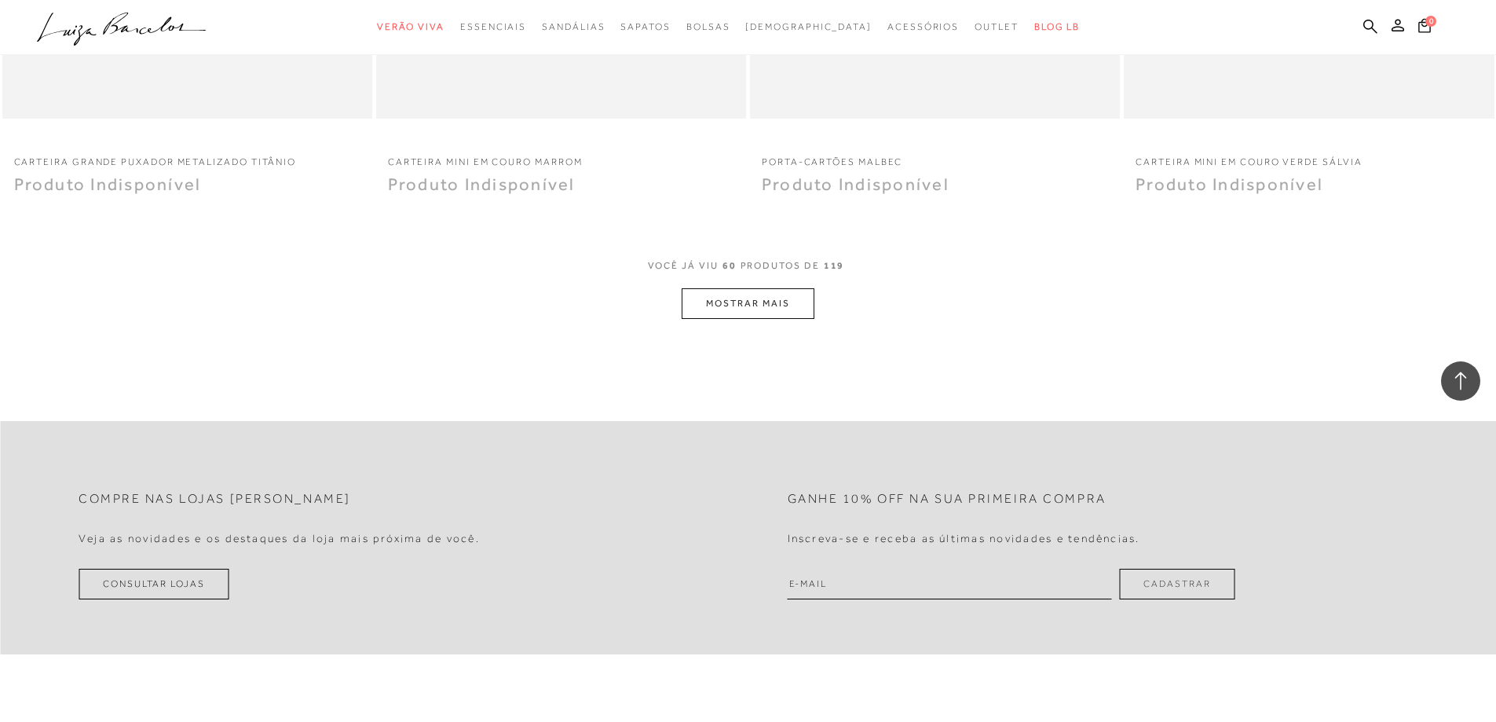
click at [738, 302] on button "MOSTRAR MAIS" at bounding box center [748, 303] width 132 height 31
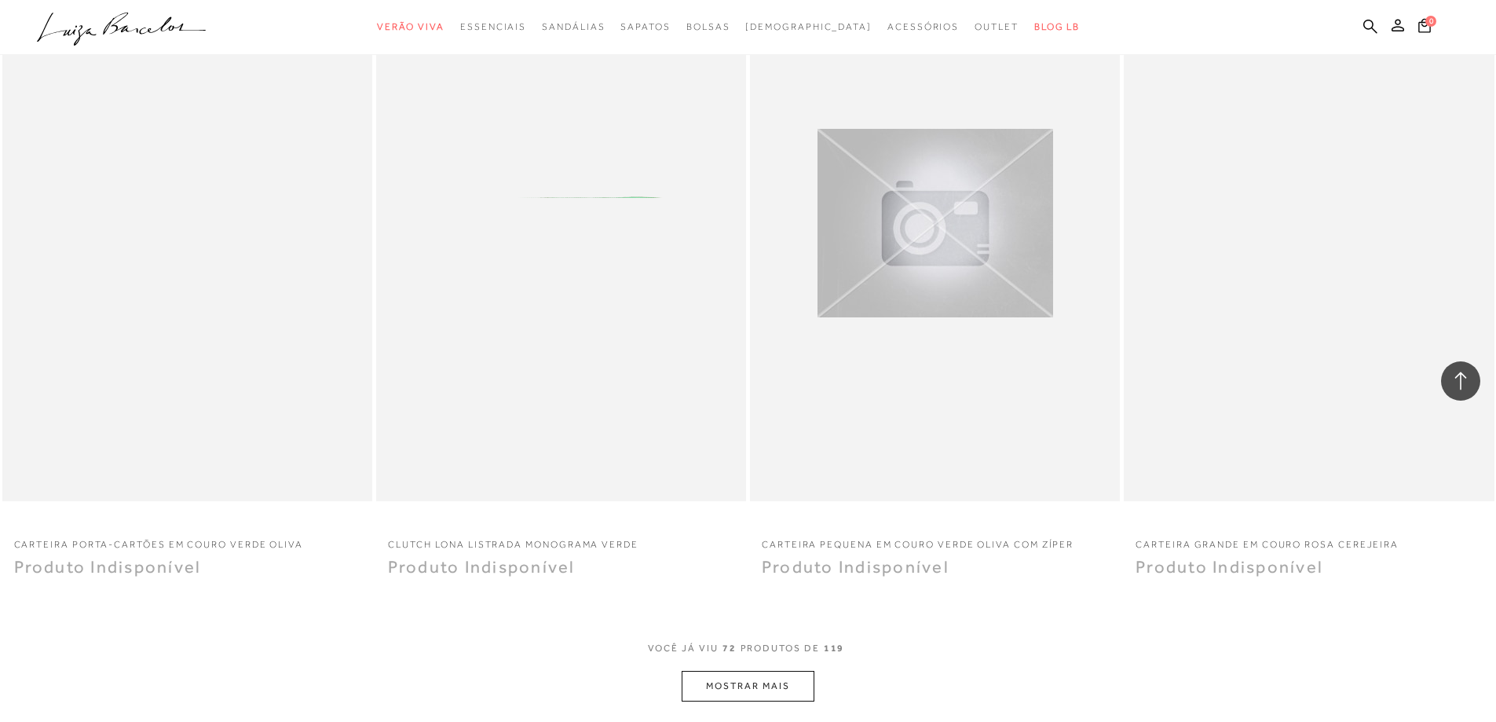
scroll to position [11702, 0]
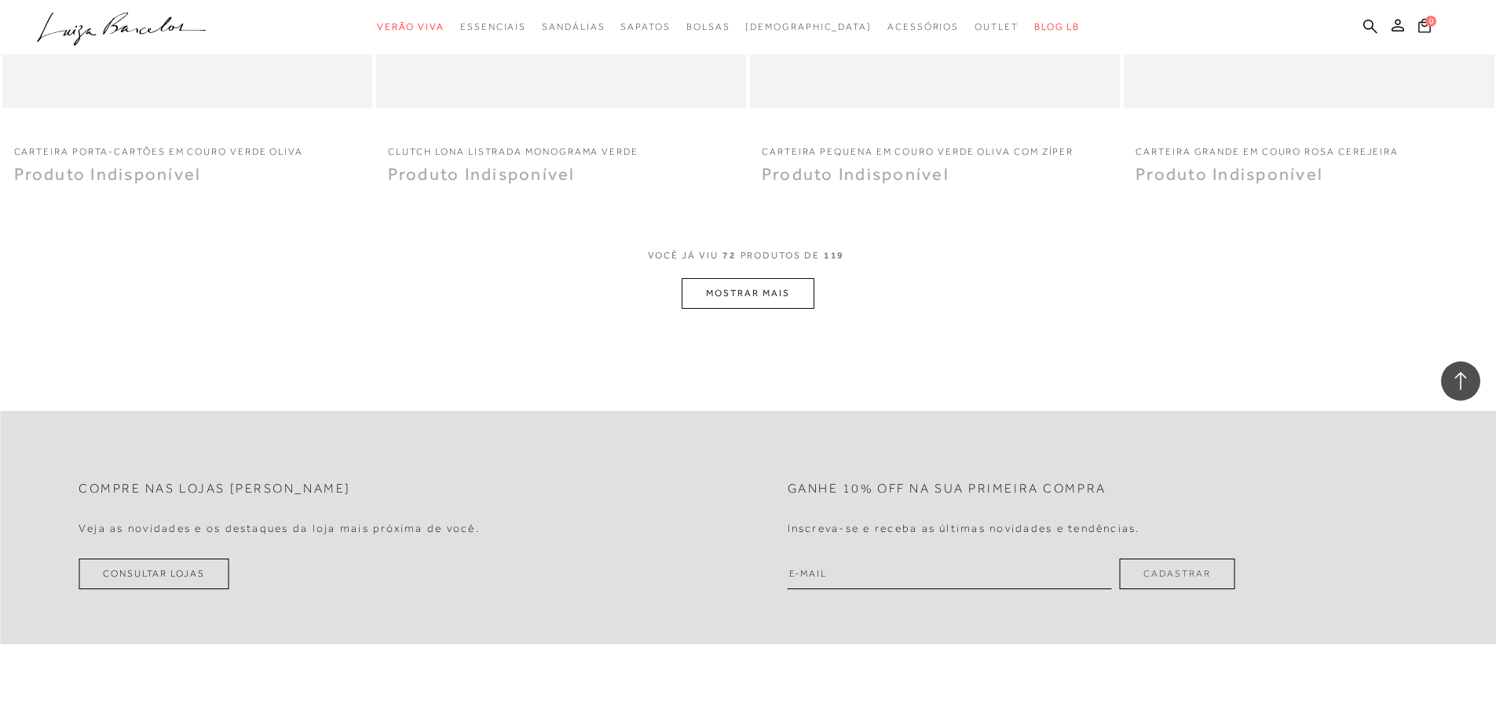
click at [745, 306] on button "MOSTRAR MAIS" at bounding box center [748, 293] width 132 height 31
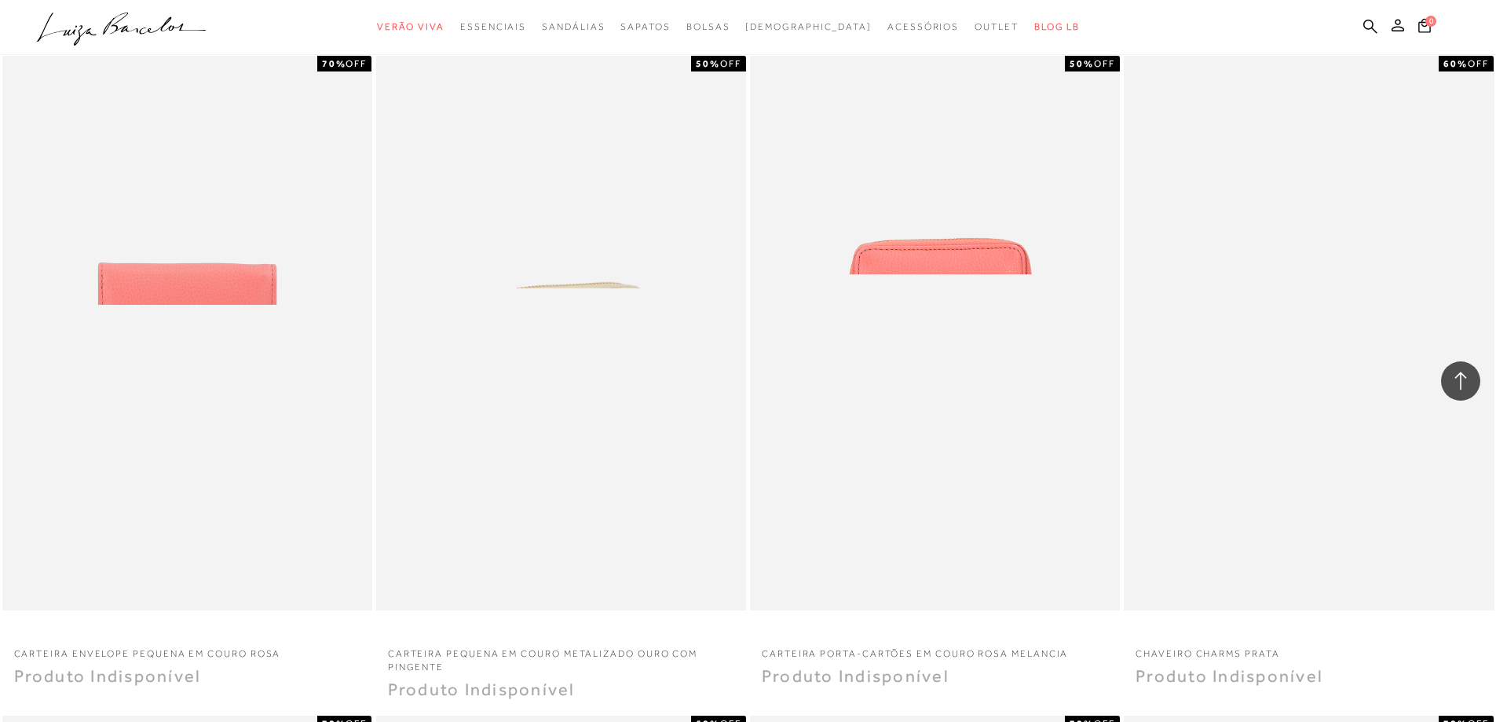
scroll to position [12644, 0]
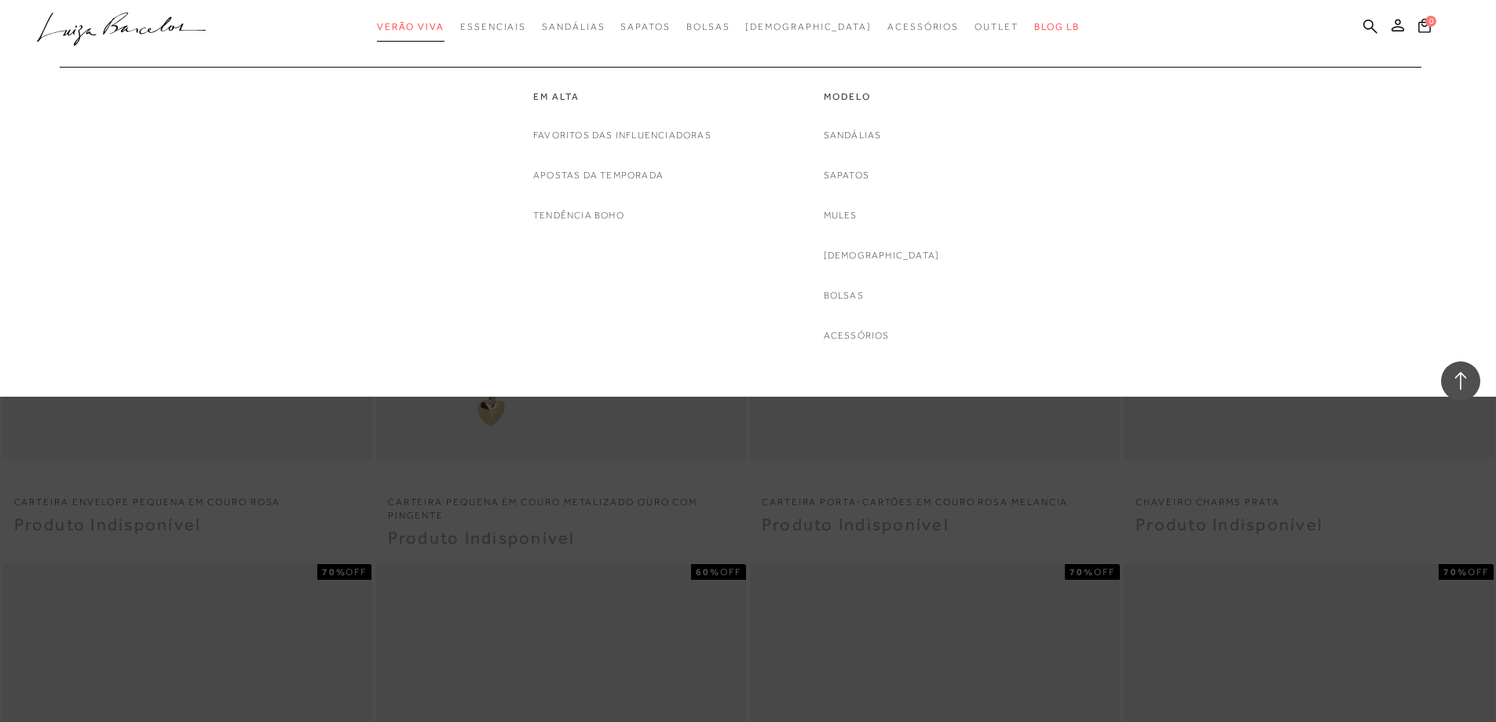
click at [445, 27] on span "Verão Viva" at bounding box center [411, 26] width 68 height 11
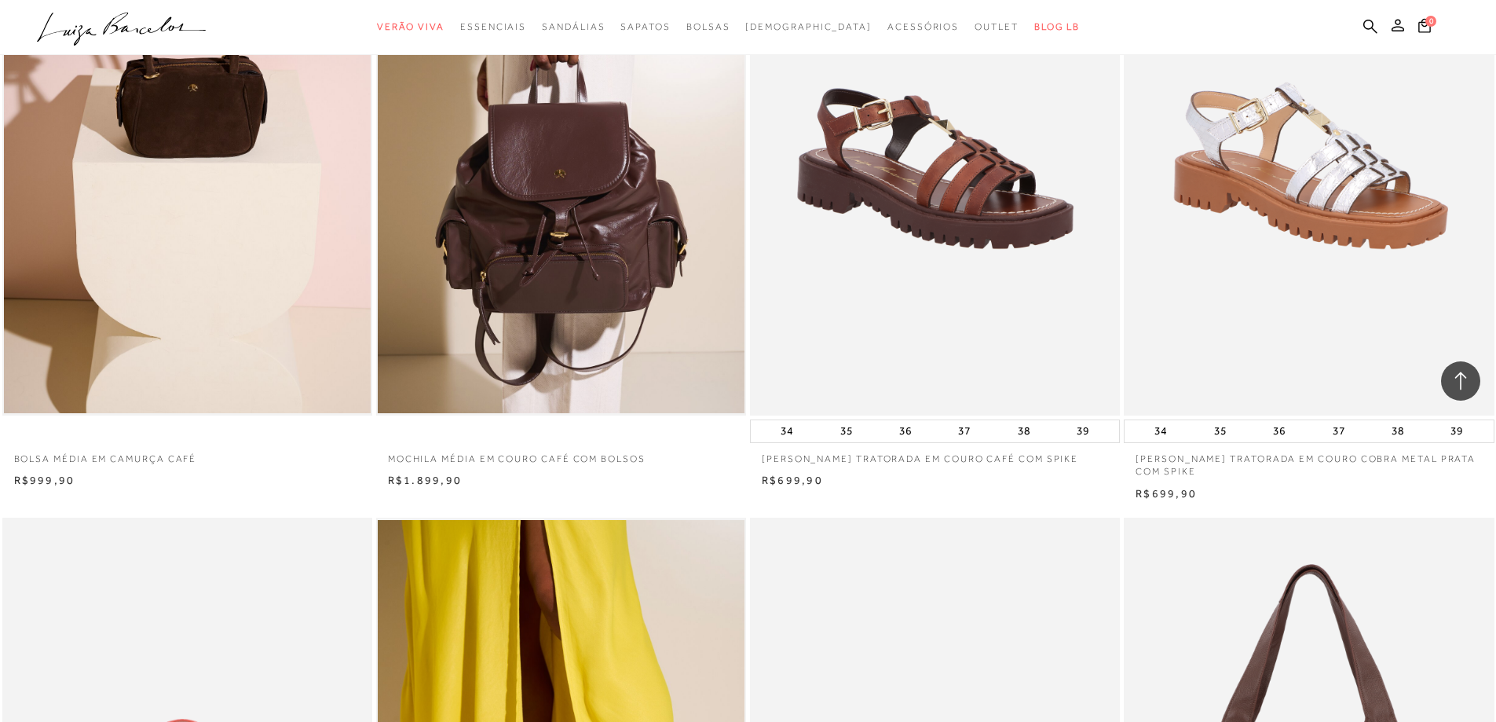
scroll to position [1963, 0]
